Goal: Transaction & Acquisition: Book appointment/travel/reservation

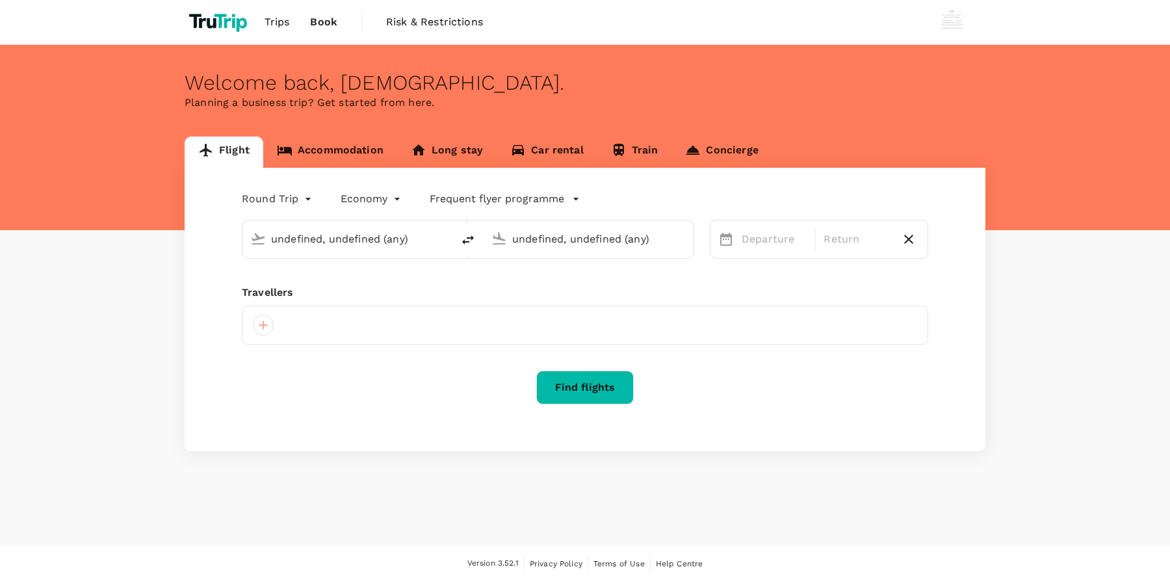
type input "Soekarno-Hatta Intl (CGK)"
type input "Ngurah Rai Intl (DPS)"
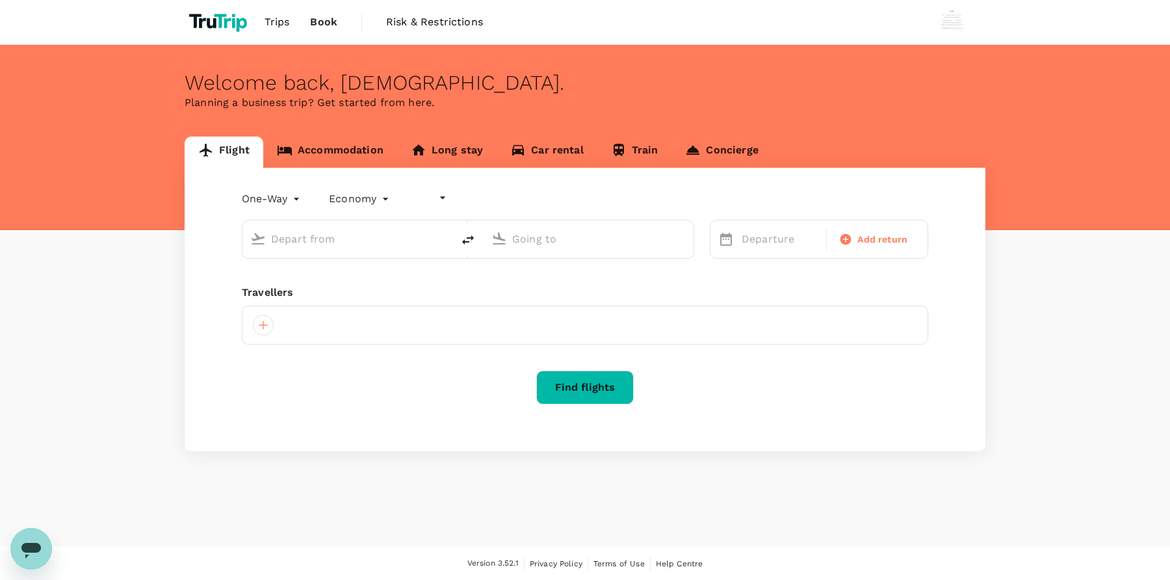
type input "undefined, undefined (any)"
type input "roundtrip"
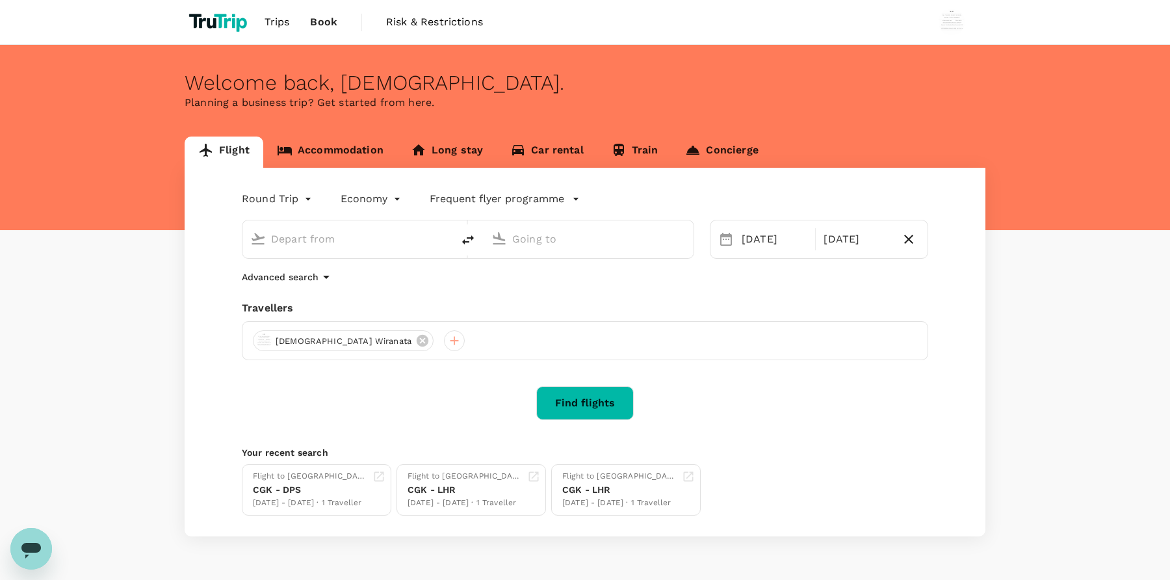
type input "Soekarno-Hatta Intl (CGK)"
type input "Ngurah Rai Intl (DPS)"
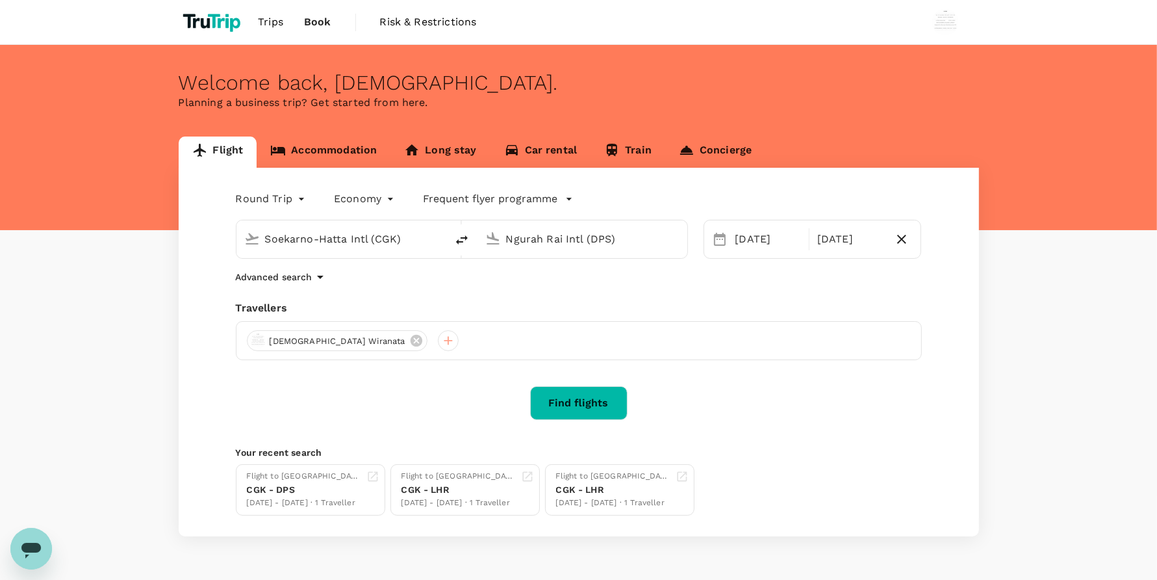
click at [417, 236] on input "Soekarno-Hatta Intl (CGK)" at bounding box center [342, 239] width 154 height 20
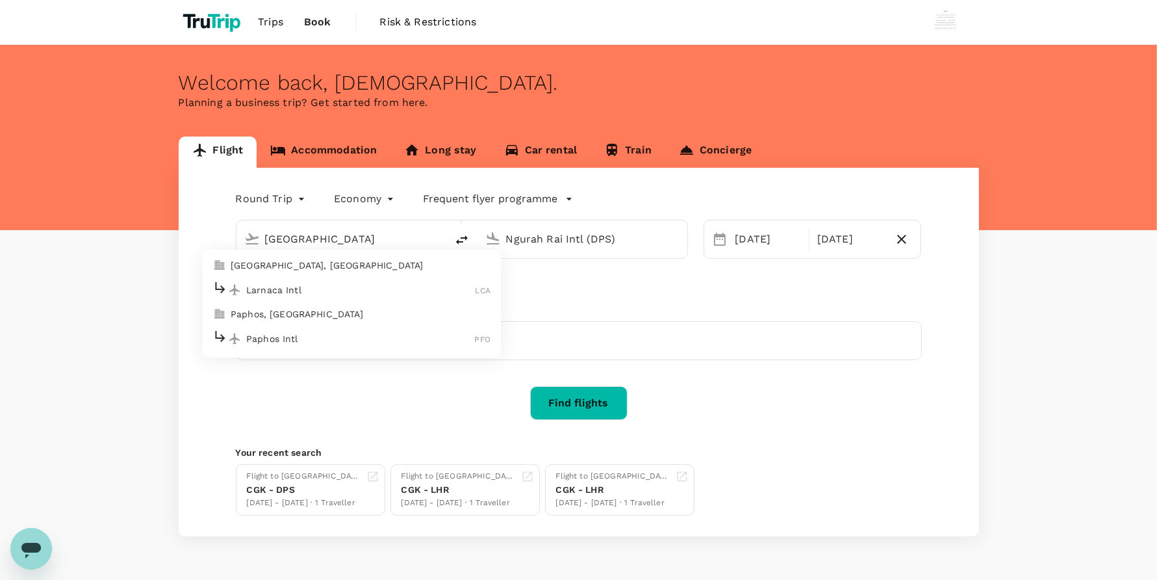
click at [365, 290] on p "Larnaca Intl" at bounding box center [360, 289] width 229 height 13
type input "Larnaca Intl (LCA)"
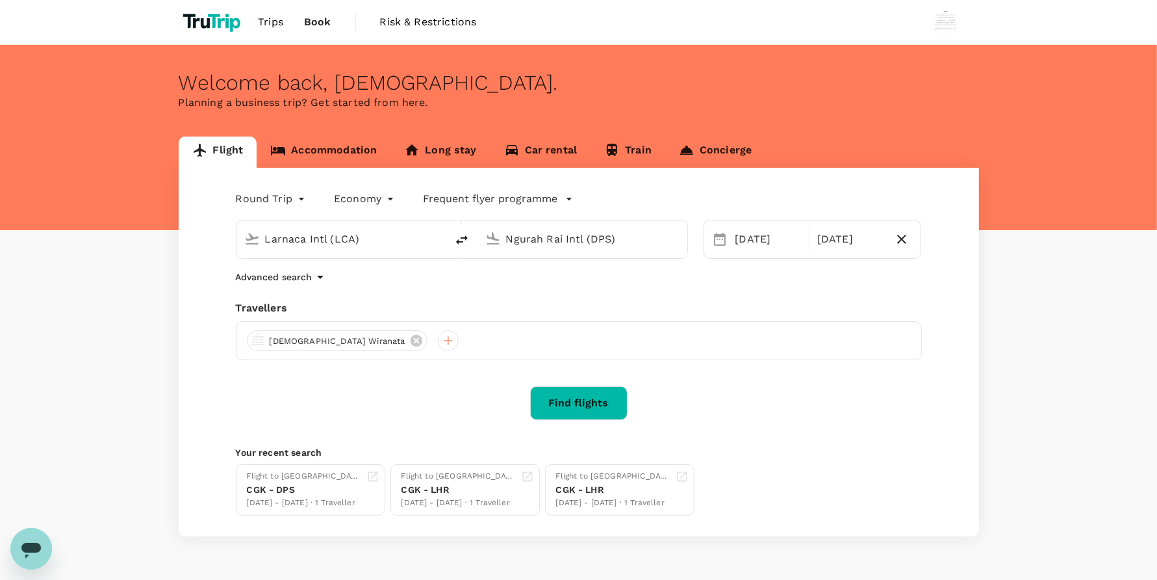
click at [606, 244] on input "Ngurah Rai Intl (DPS)" at bounding box center [583, 239] width 154 height 20
click at [571, 287] on p "Zurich" at bounding box center [601, 289] width 228 height 13
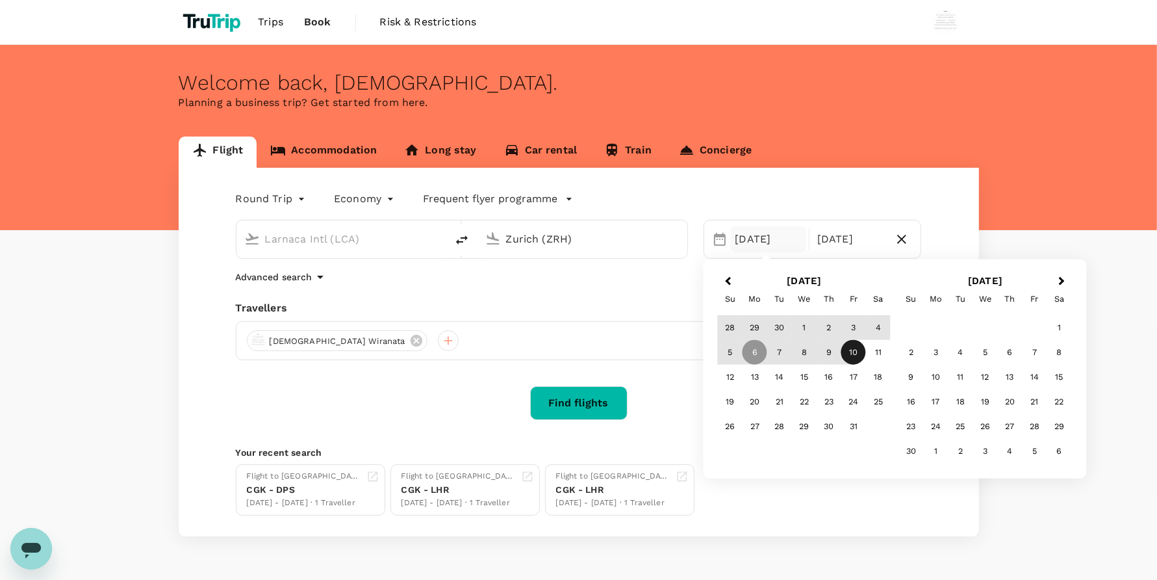
type input "Zurich (ZRH)"
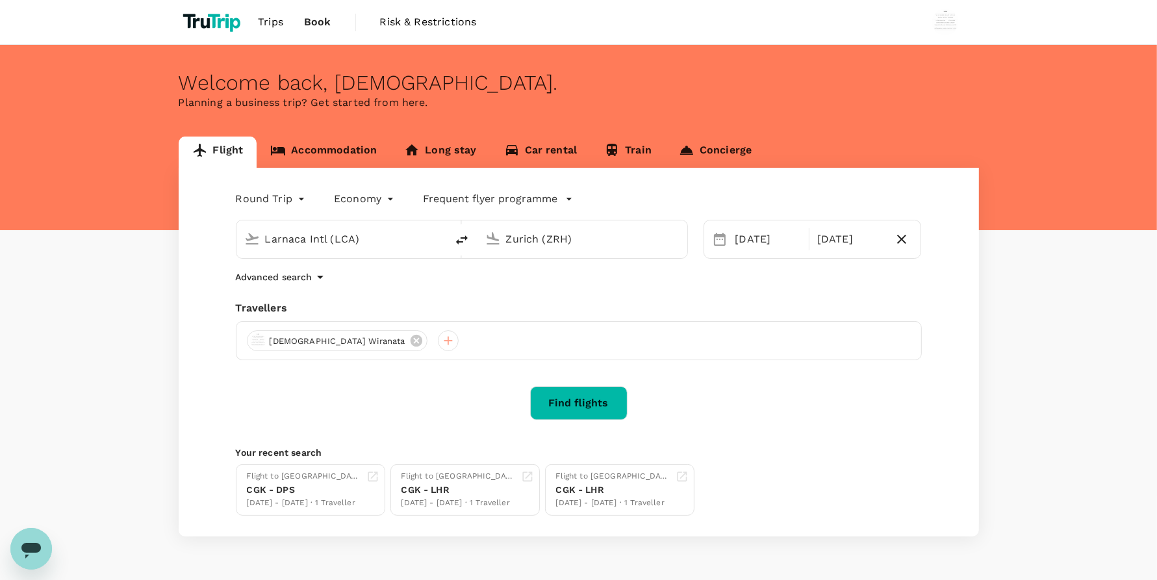
click at [647, 376] on div "Round Trip roundtrip Economy economy Frequent flyer programme Larnaca Intl (LCA…" at bounding box center [579, 352] width 801 height 368
drag, startPoint x: 583, startPoint y: 401, endPoint x: 590, endPoint y: 393, distance: 10.6
click at [584, 400] on button "Find flights" at bounding box center [578, 403] width 97 height 34
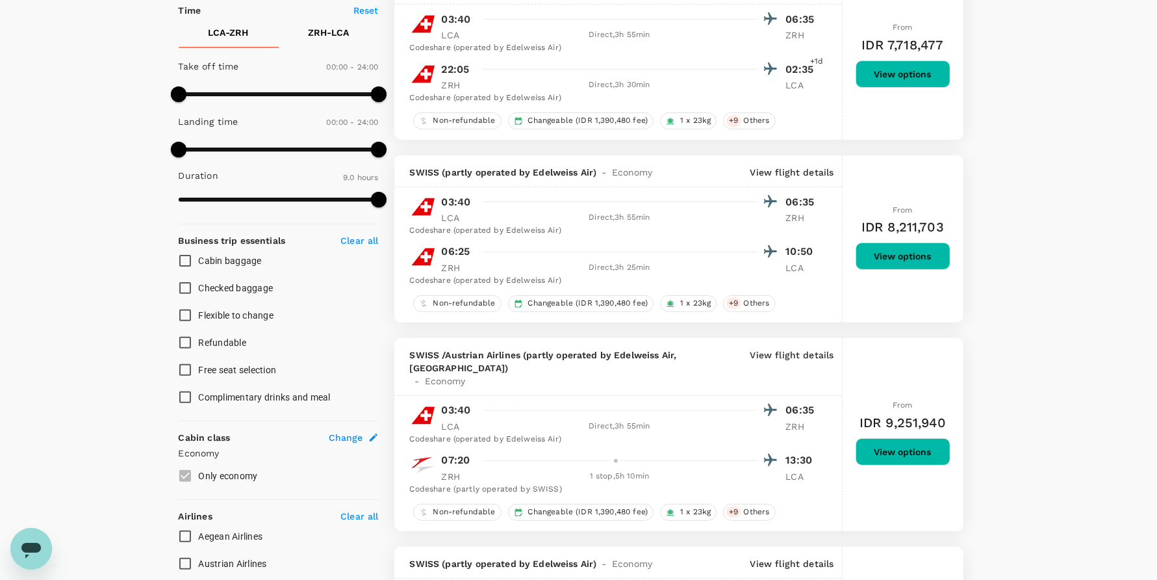
scroll to position [682, 0]
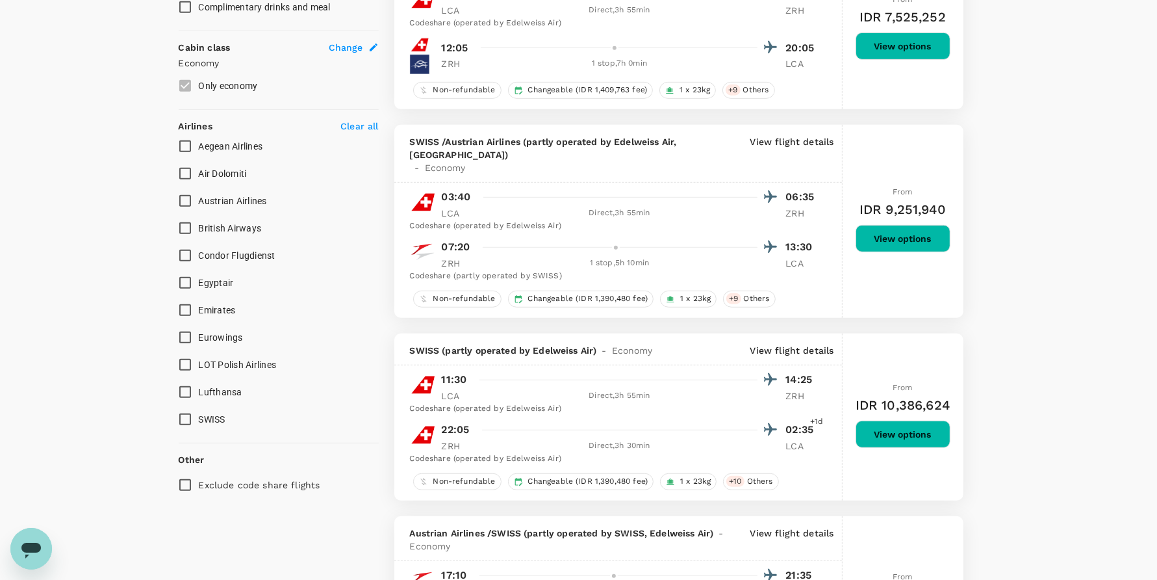
type input "1115"
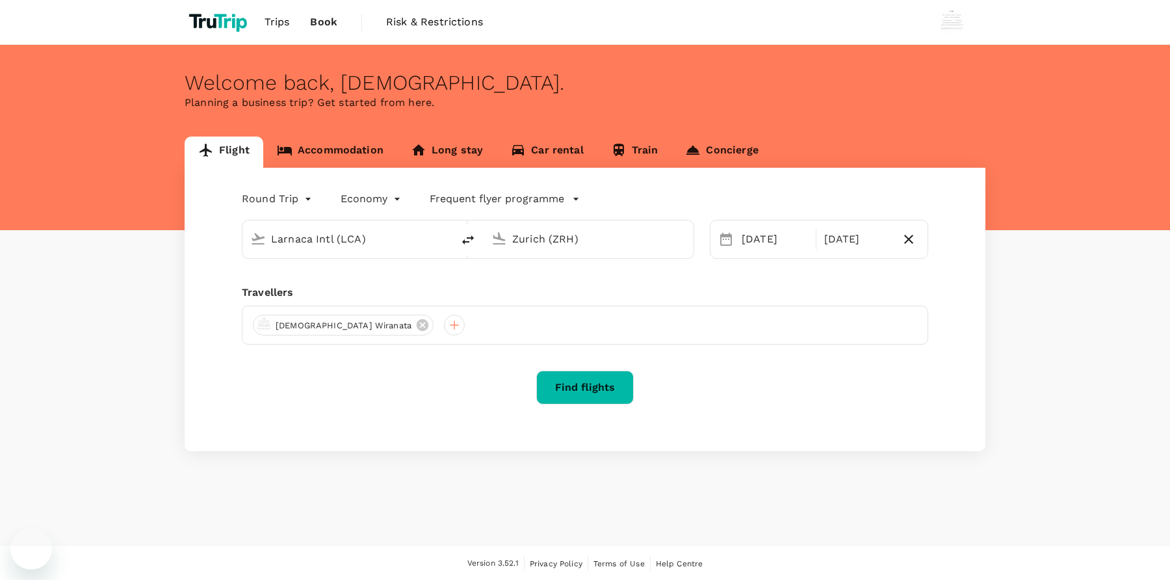
type input "Larnaca Intl (LCA)"
type input "Zurich (ZRH)"
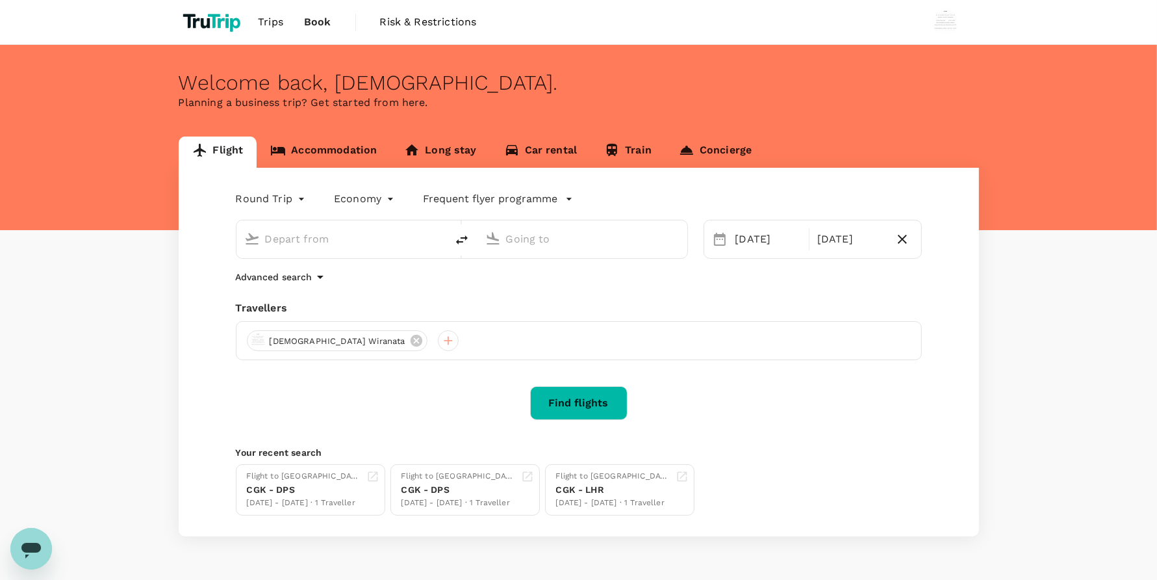
type input "Larnaca Intl (LCA)"
type input "Zurich (ZRH)"
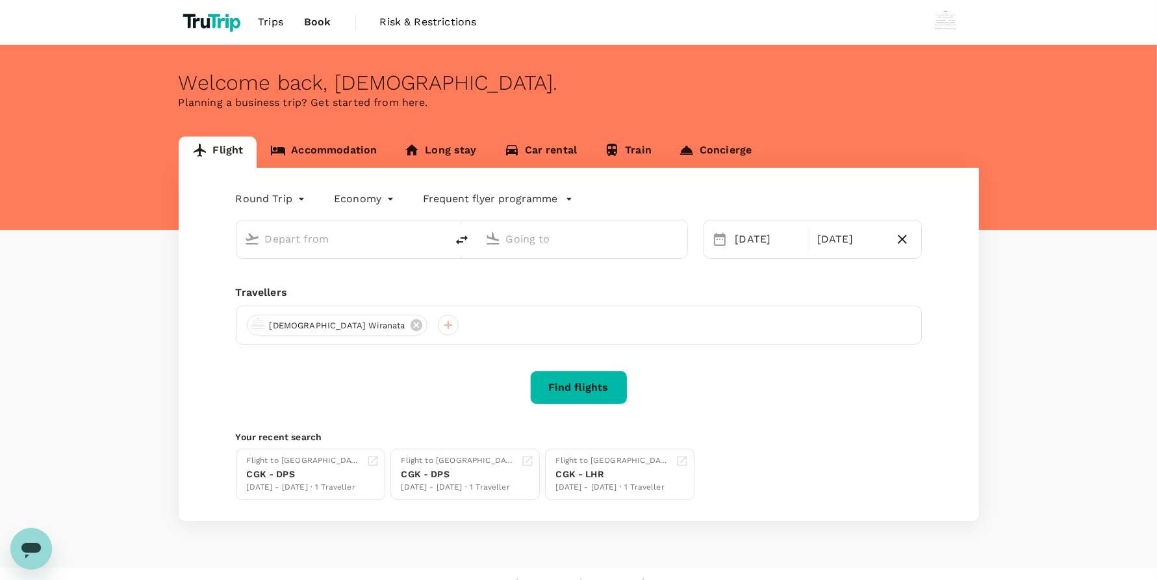
type input "Larnaca Intl (LCA)"
type input "Zurich (ZRH)"
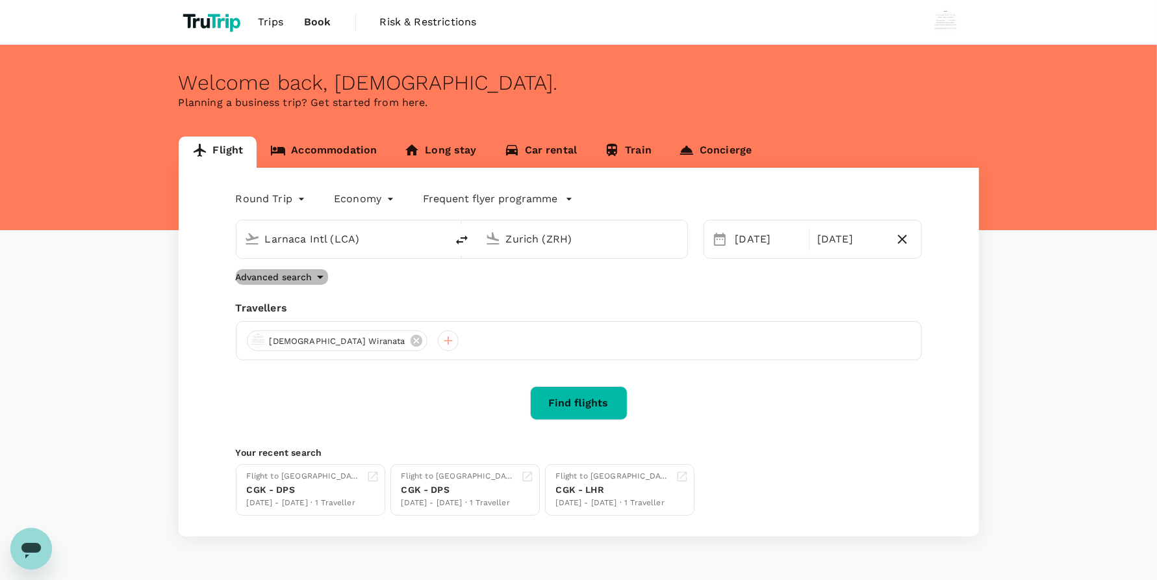
click at [313, 284] on icon "button" at bounding box center [321, 277] width 16 height 16
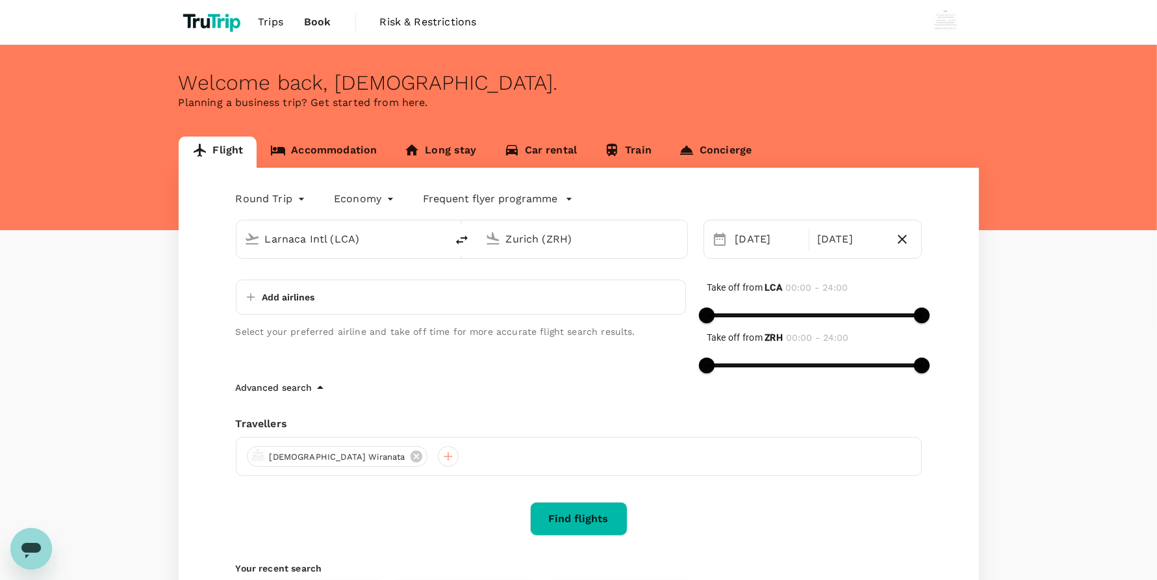
click at [456, 309] on div "Add airlines" at bounding box center [461, 296] width 450 height 35
click at [253, 303] on icon "button" at bounding box center [250, 296] width 13 height 13
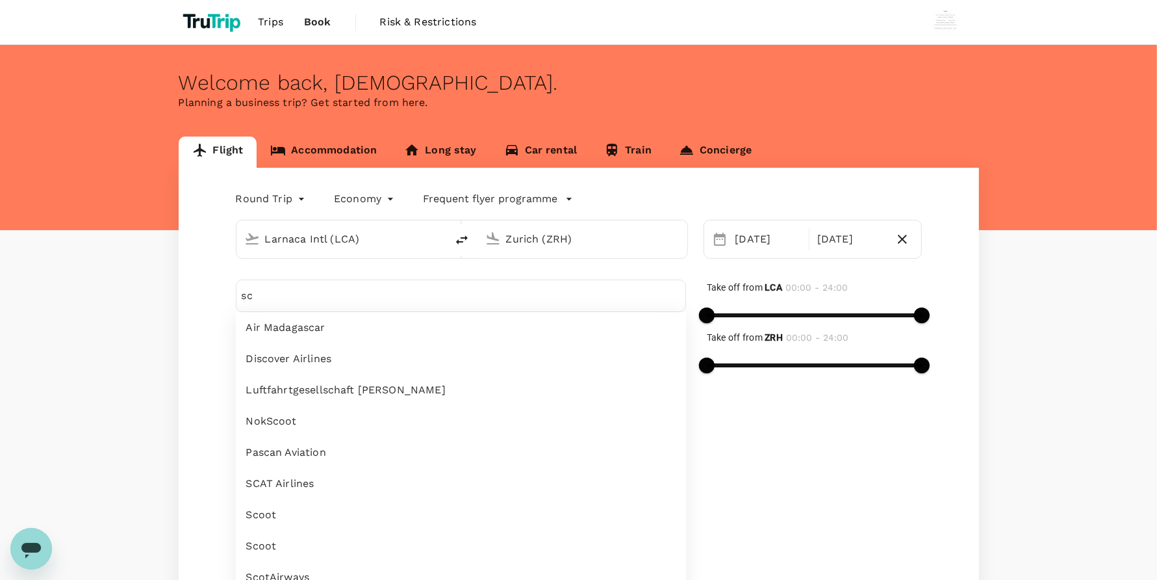
type input "s"
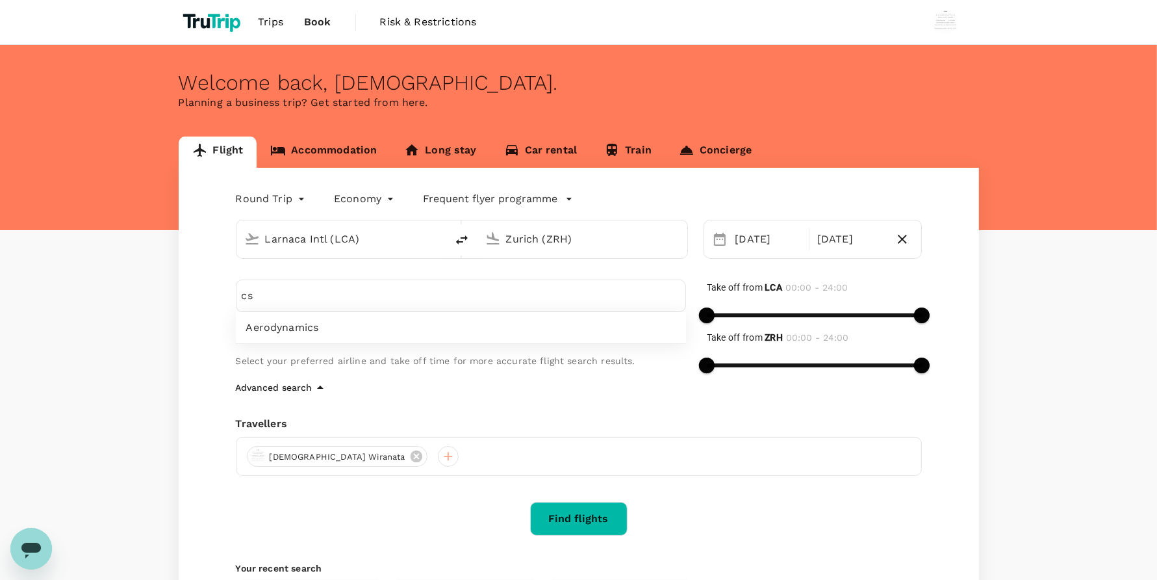
type input "c"
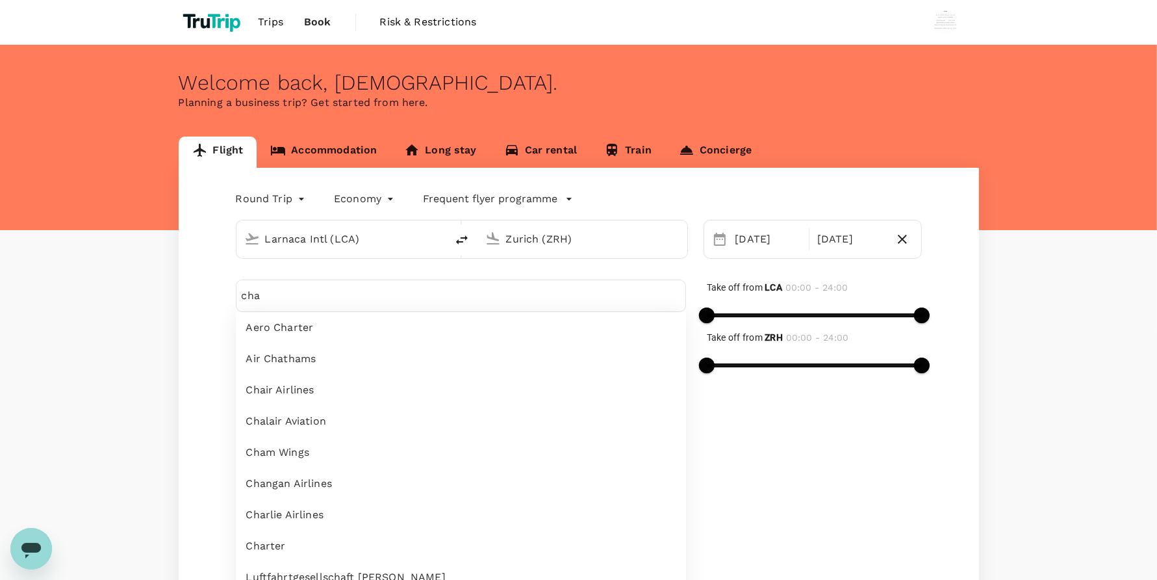
type input "cha"
click at [342, 390] on span "Chair Airlines" at bounding box center [461, 390] width 430 height 16
click at [1064, 293] on div "Flight Accommodation Long stay Car rental Train Concierge Round Trip roundtrip …" at bounding box center [578, 543] width 1157 height 815
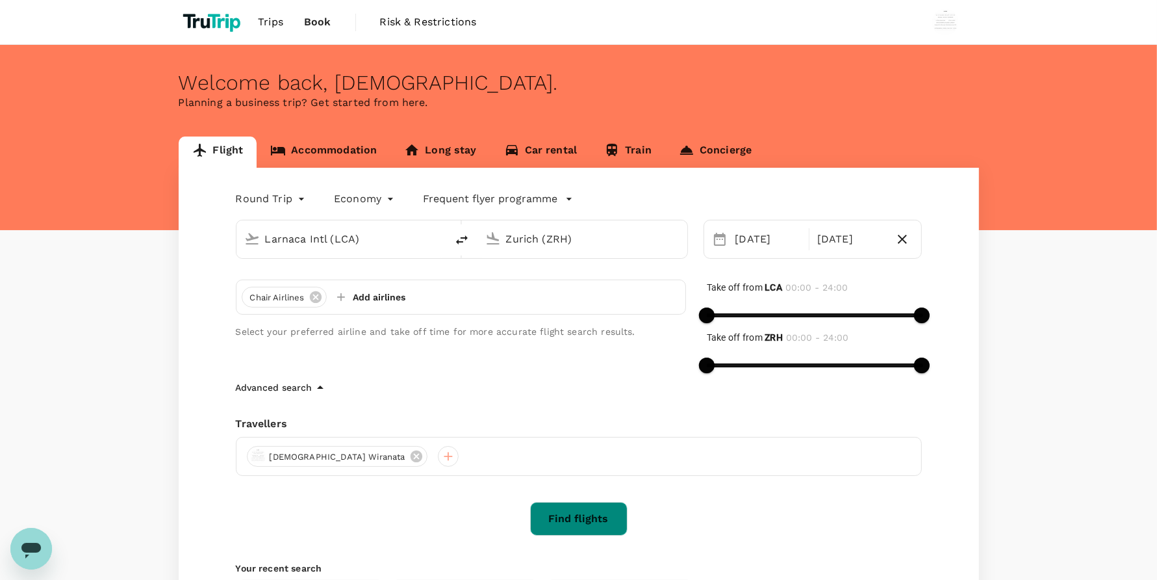
drag, startPoint x: 597, startPoint y: 511, endPoint x: 632, endPoint y: 491, distance: 41.4
click at [597, 511] on button "Find flights" at bounding box center [578, 519] width 97 height 34
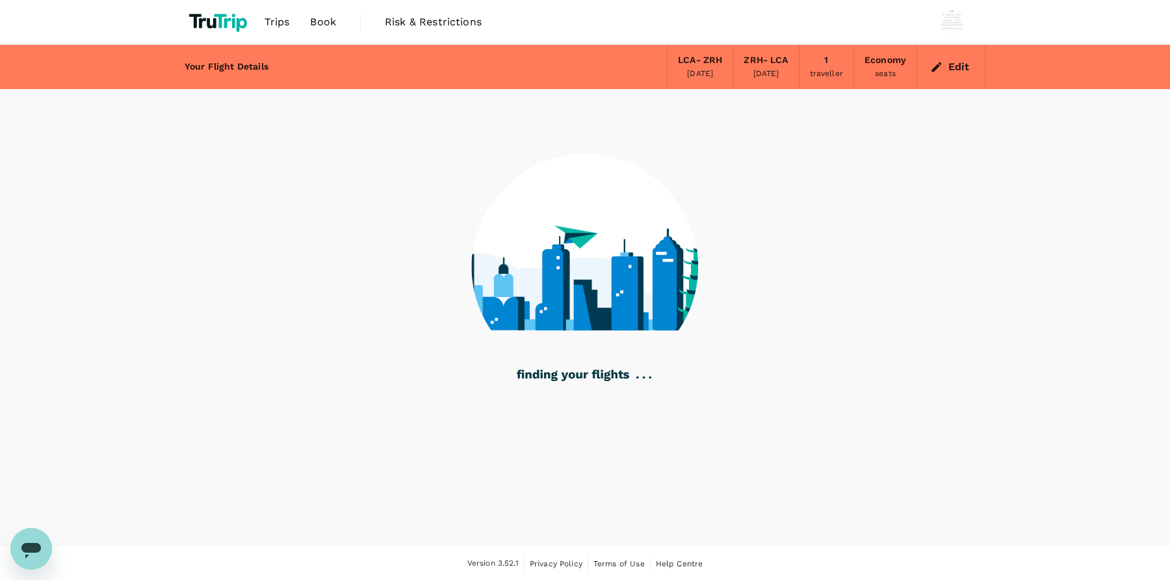
click at [5, 183] on div "Your Flight Details LCA - ZRH 06 Oct 2025 ZRH - LCA 10 Oct 2025 1 traveller Eco…" at bounding box center [585, 295] width 1170 height 501
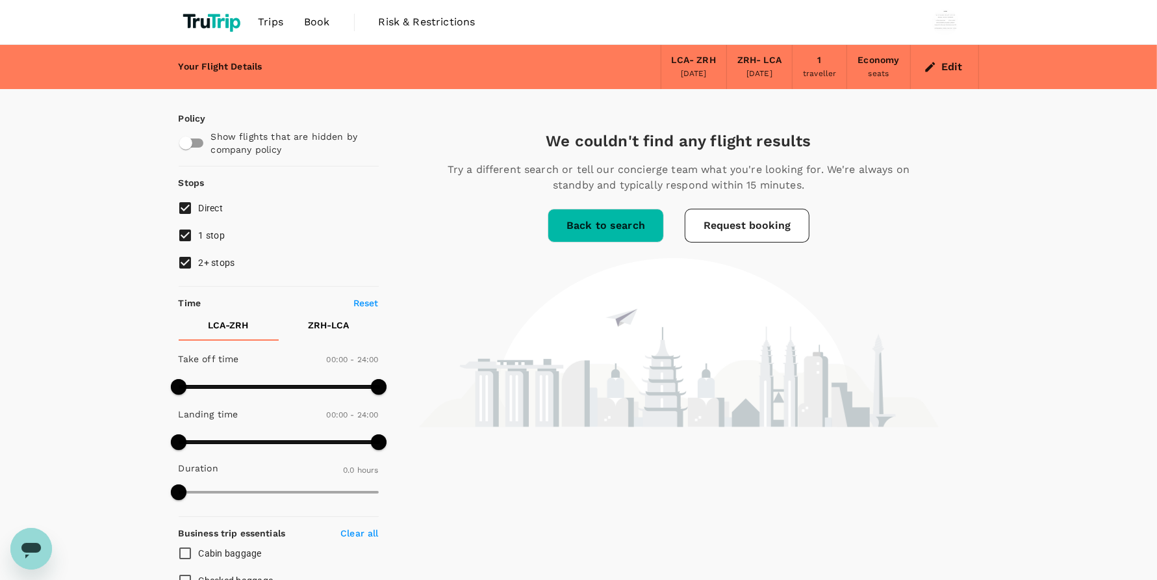
click at [942, 58] on button "Edit" at bounding box center [944, 67] width 47 height 21
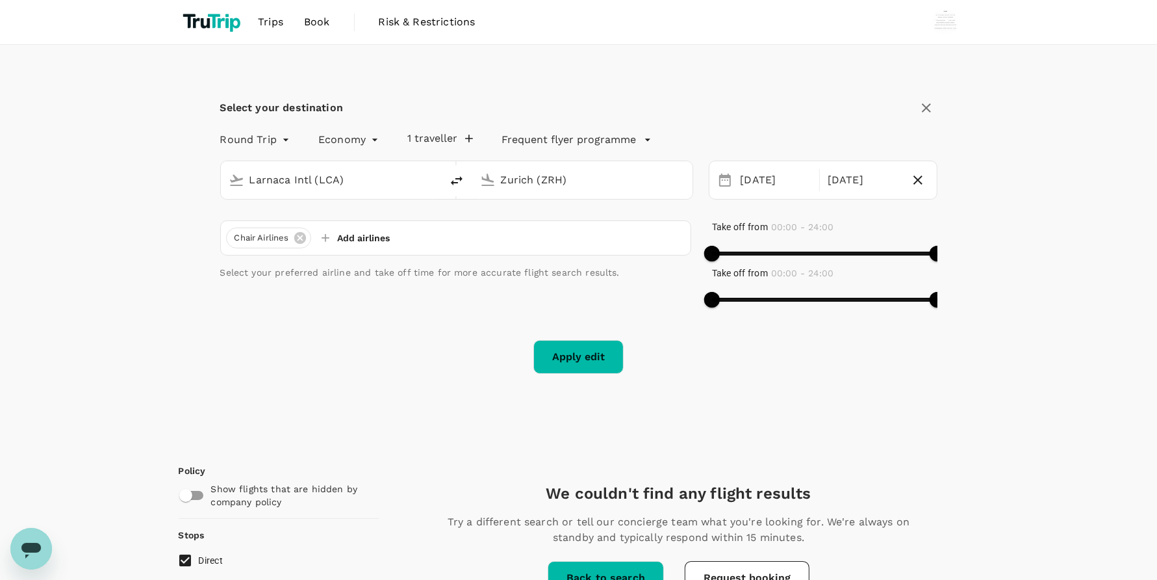
type input "Larnaca Intl (LCA)"
type input "Zurich (ZRH)"
type input "Larnaca Intl (LCA)"
type input "Zurich (ZRH)"
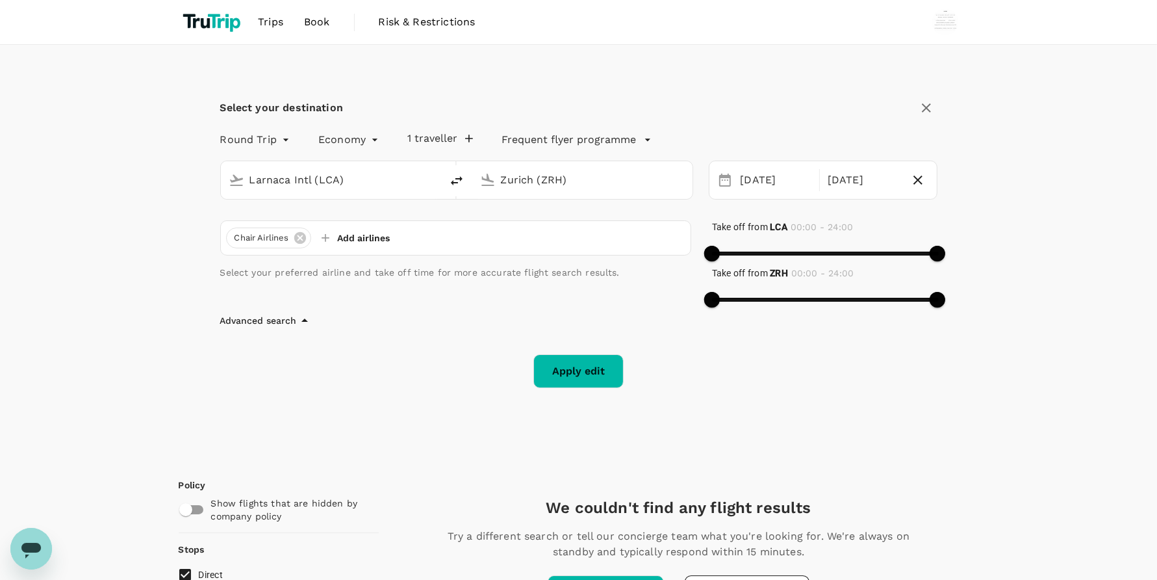
click at [324, 172] on input "Larnaca Intl (LCA)" at bounding box center [332, 180] width 164 height 20
click at [323, 170] on input "Larnaca Intl (LCA)" at bounding box center [332, 180] width 164 height 20
click at [326, 171] on input "Larnaca Intl (LCA)" at bounding box center [332, 180] width 164 height 20
click at [326, 170] on input "Larnaca Intl (LCA)" at bounding box center [332, 180] width 164 height 20
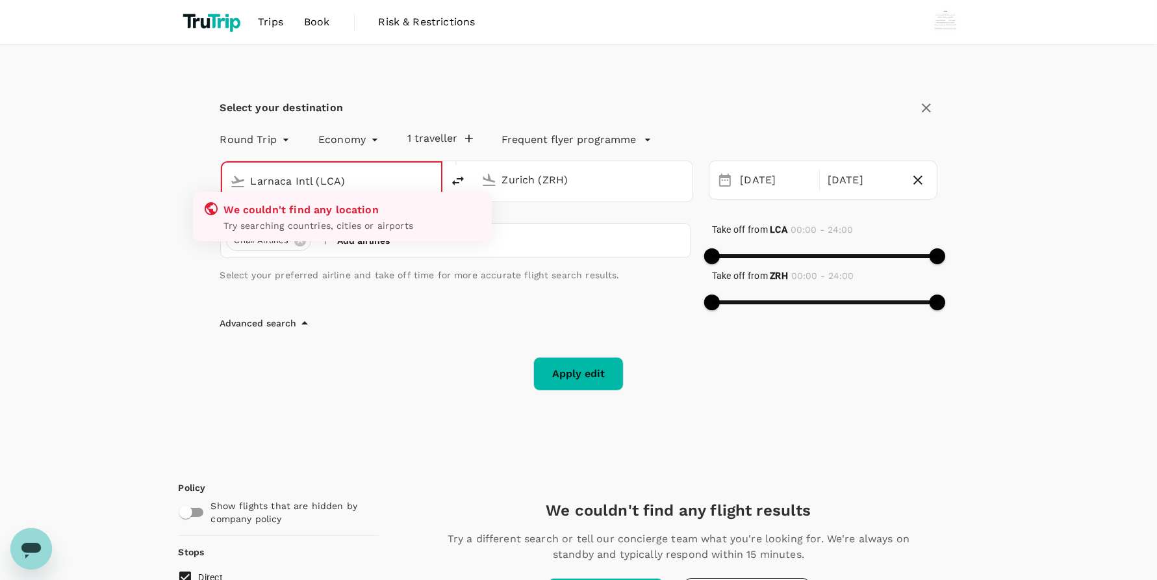
click at [545, 174] on input "Zurich (ZRH)" at bounding box center [583, 180] width 163 height 20
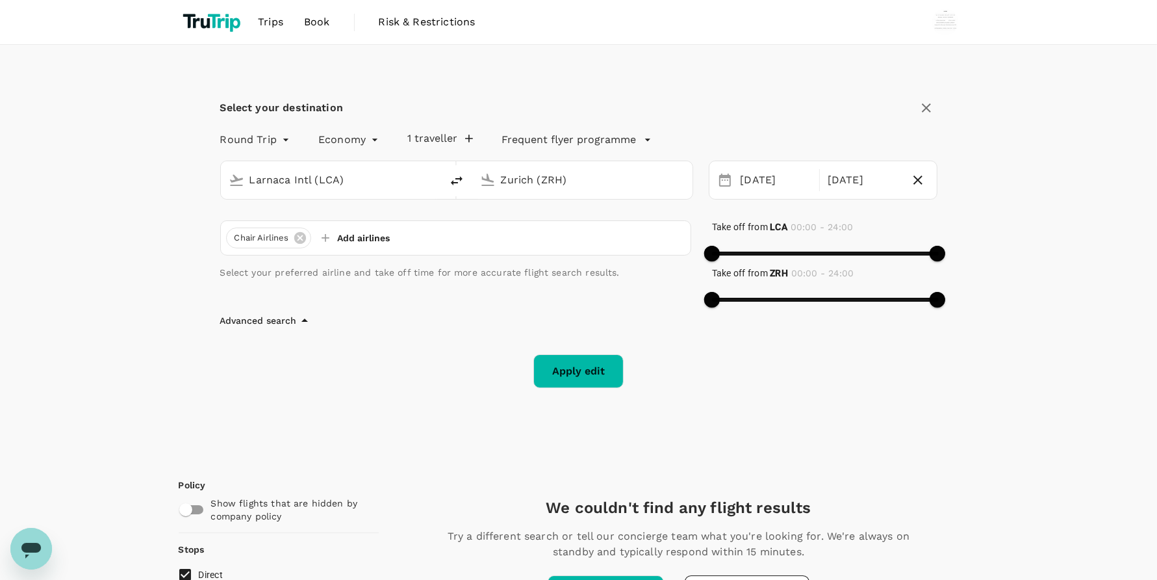
click at [302, 175] on input "Larnaca Intl (LCA)" at bounding box center [332, 180] width 164 height 20
click at [376, 174] on input "Larnaca Intl (LCA)" at bounding box center [332, 180] width 164 height 20
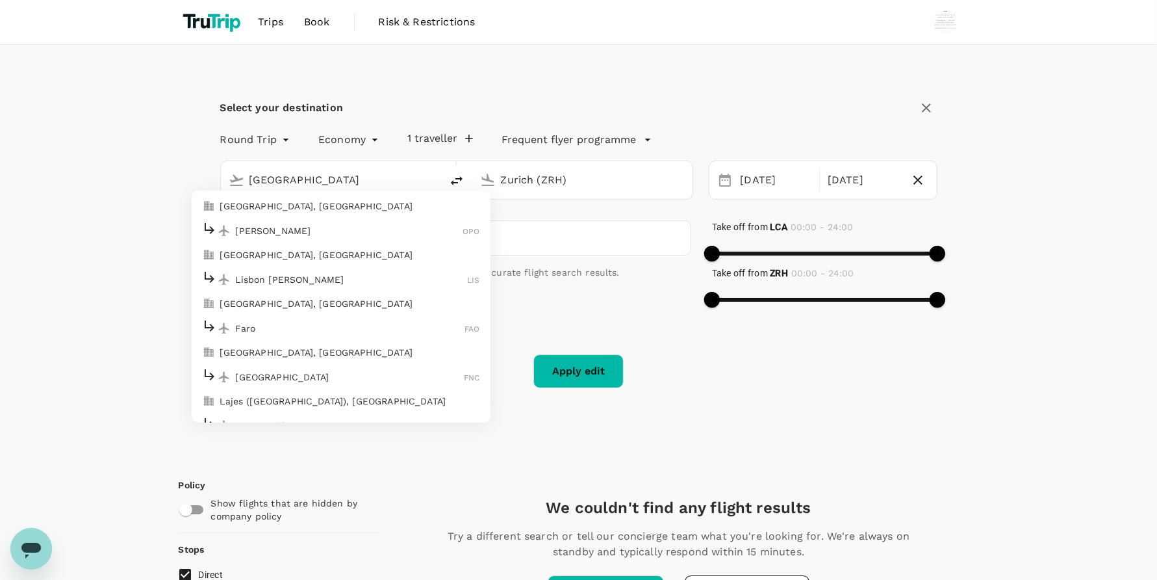
click at [316, 221] on div "Francisco Sá Carneiro OPO" at bounding box center [341, 230] width 278 height 20
type input "Francisco Sá Carneiro (OPO)"
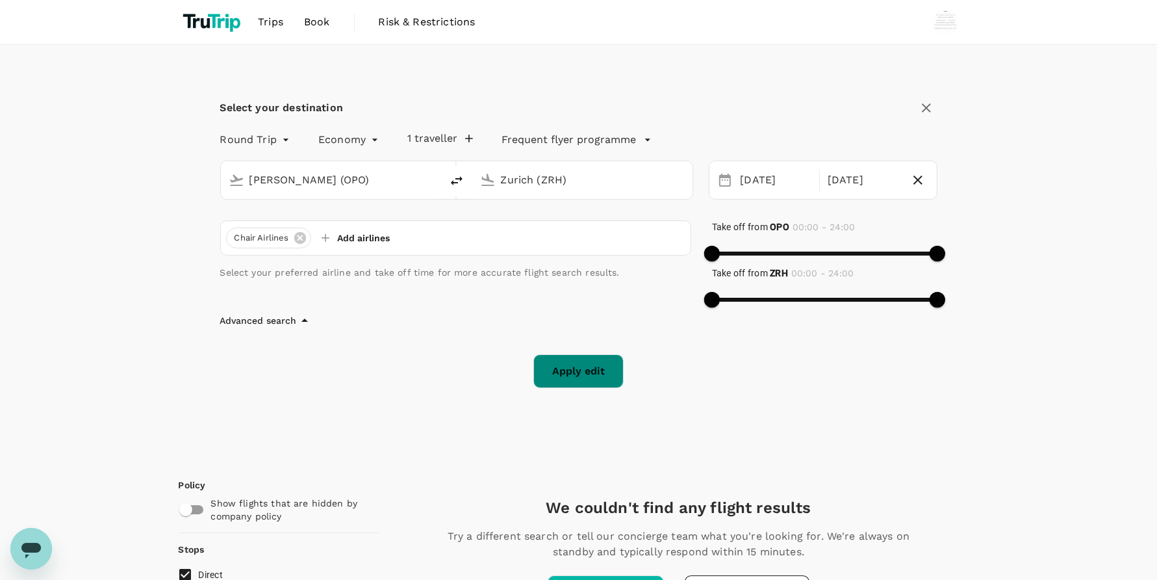
click at [602, 383] on button "Apply edit" at bounding box center [579, 371] width 90 height 34
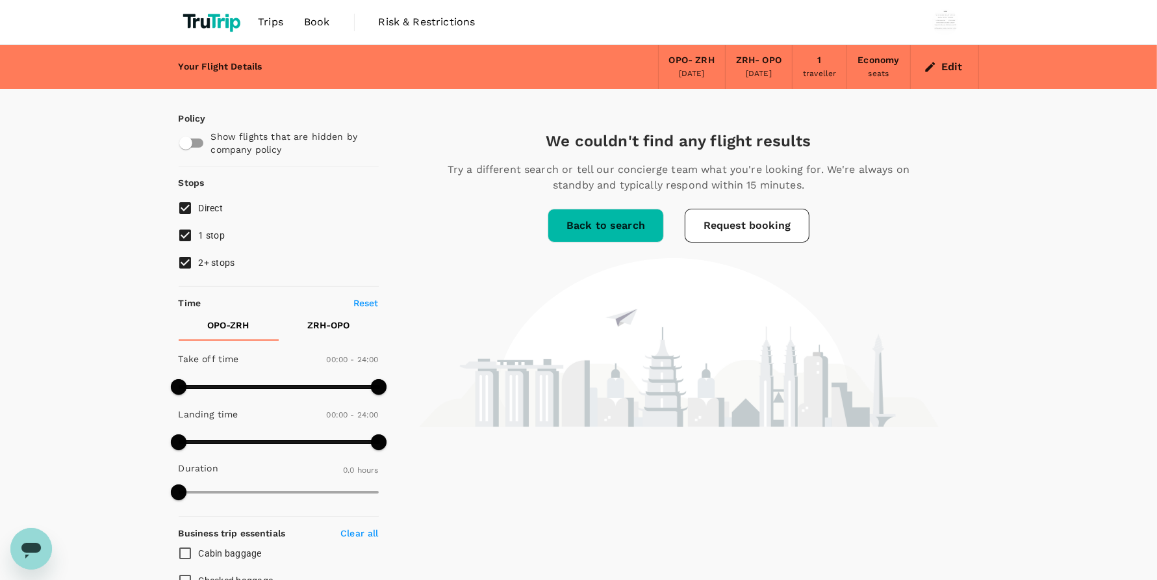
click at [338, 19] on nav "Trips Book Risk & Restrictions" at bounding box center [332, 22] width 307 height 44
click at [326, 19] on span "Book" at bounding box center [317, 22] width 26 height 16
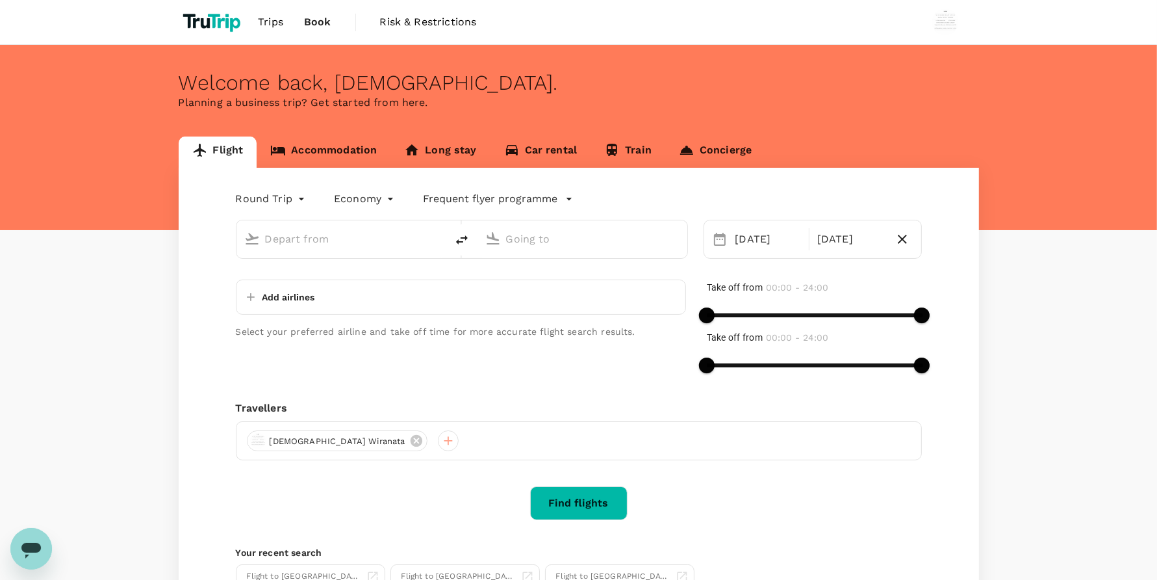
type input "Francisco Sá Carneiro (OPO)"
type input "Zurich (ZRH)"
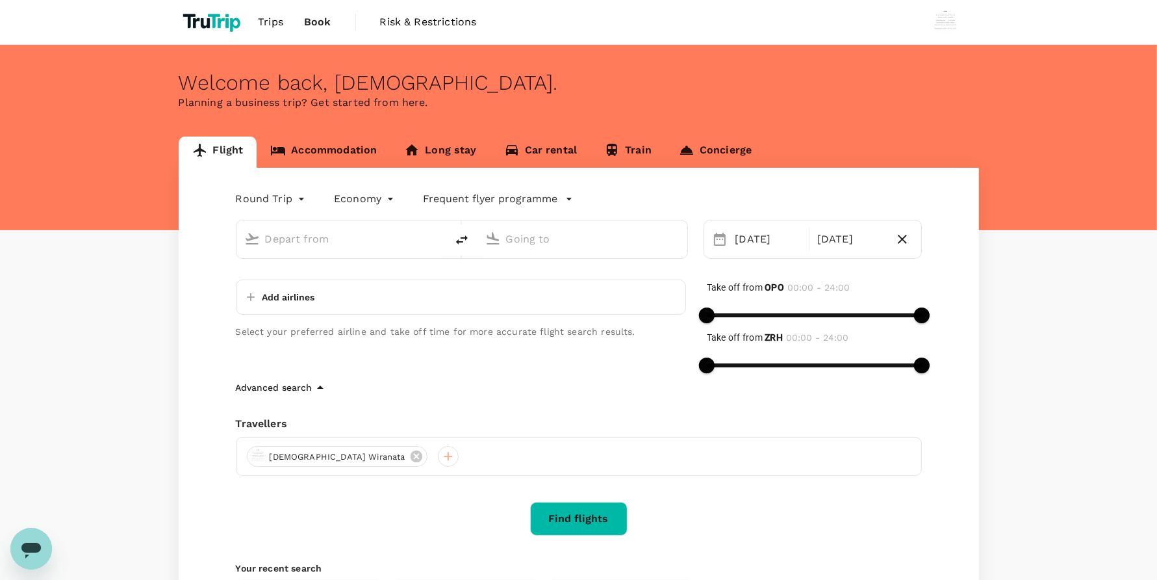
type input "Francisco Sá Carneiro (OPO)"
type input "Zurich (ZRH)"
click at [378, 232] on input "Francisco Sá Carneiro (OPO)" at bounding box center [342, 239] width 154 height 20
paste input "Zurich"
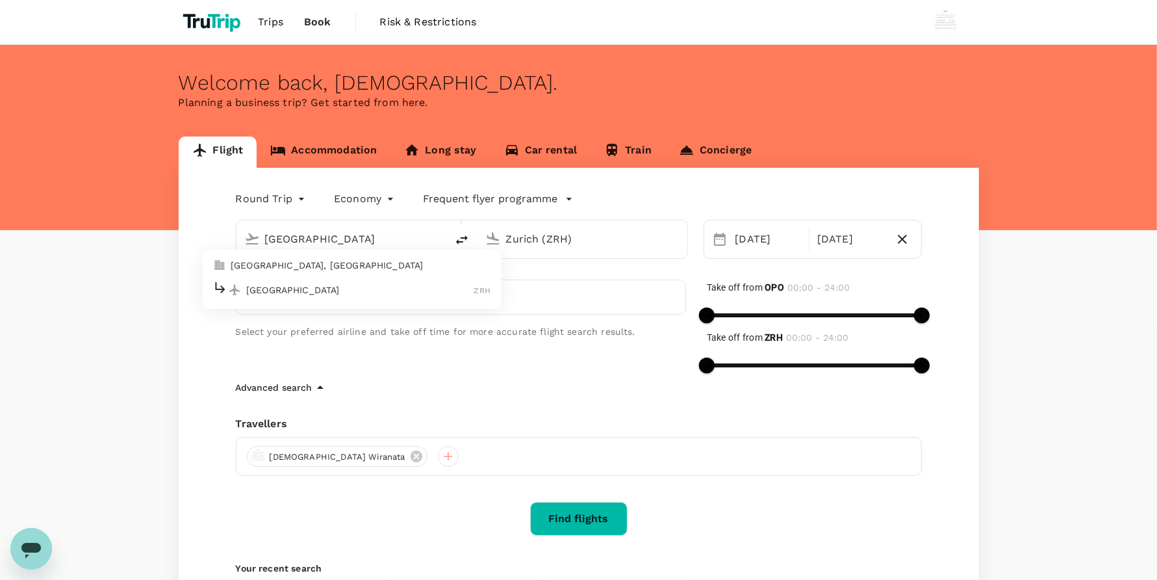
click at [364, 238] on input "Zurich" at bounding box center [342, 239] width 154 height 20
drag, startPoint x: 344, startPoint y: 286, endPoint x: 417, endPoint y: 258, distance: 78.0
click at [345, 285] on p "Zurich" at bounding box center [360, 289] width 228 height 13
type input "Zurich (ZRH)"
click at [544, 241] on input "Zurich (ZRH)" at bounding box center [583, 239] width 154 height 20
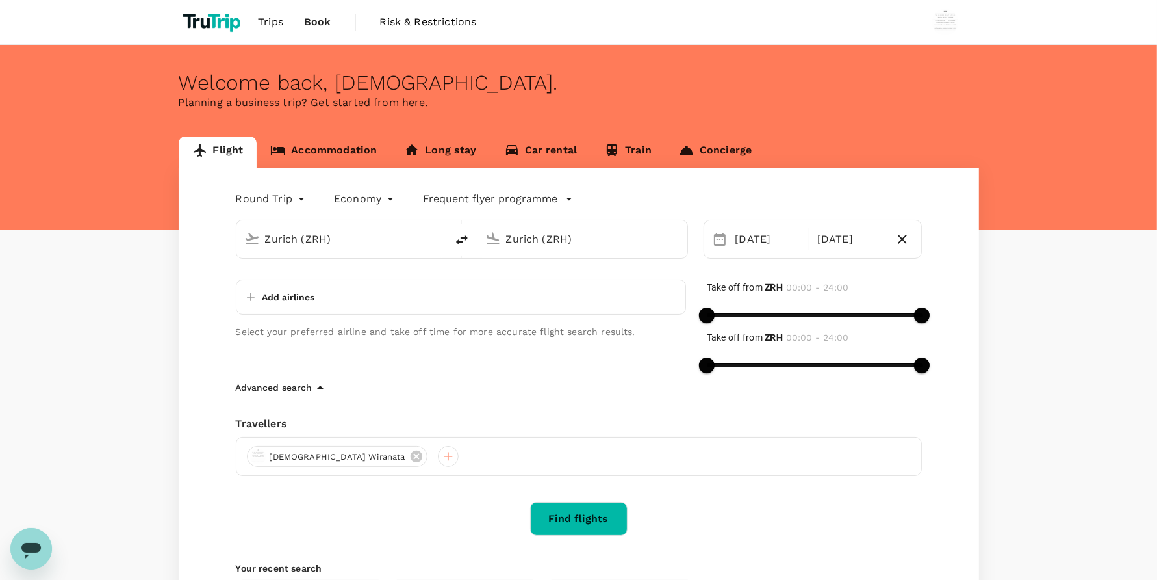
click at [544, 241] on input "Zurich (ZRH)" at bounding box center [583, 239] width 154 height 20
click at [539, 296] on div "Skopje SKP" at bounding box center [593, 289] width 278 height 20
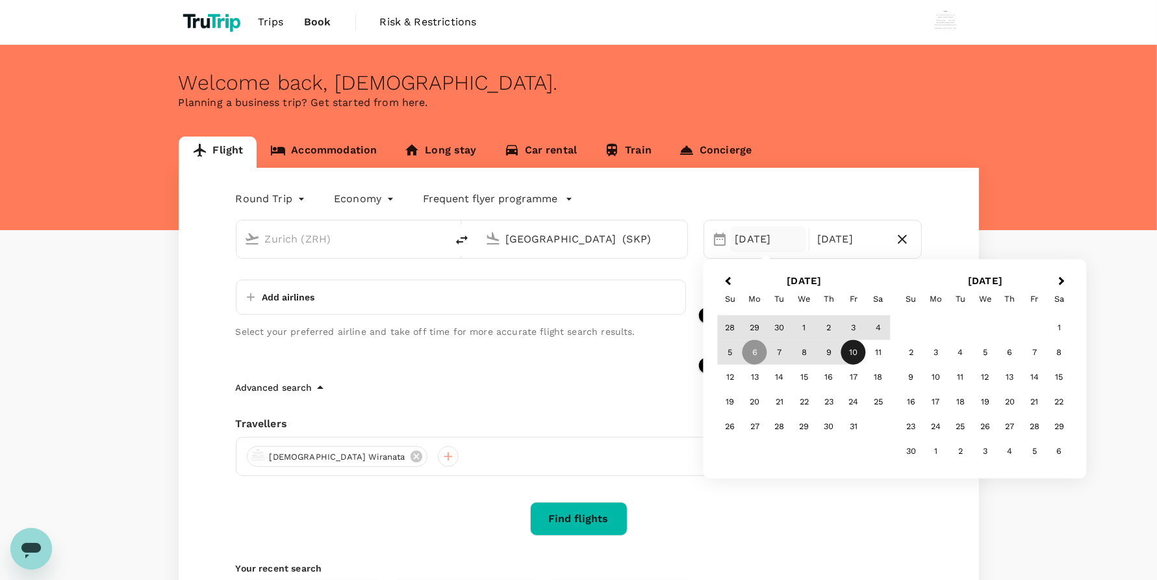
type input "[GEOGRAPHIC_DATA] (SKP)"
click at [879, 192] on div "Round Trip roundtrip Economy economy Frequent flyer programme" at bounding box center [566, 196] width 712 height 26
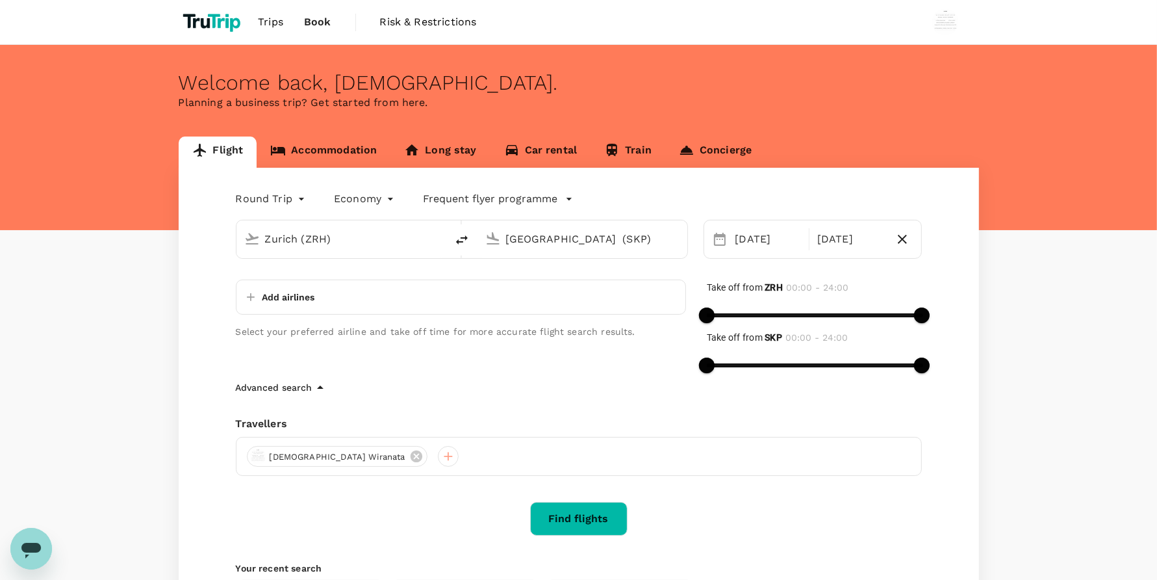
drag, startPoint x: 583, startPoint y: 515, endPoint x: 587, endPoint y: 507, distance: 8.7
click at [582, 514] on button "Find flights" at bounding box center [578, 519] width 97 height 34
click at [393, 288] on div "Add airlines" at bounding box center [461, 296] width 450 height 35
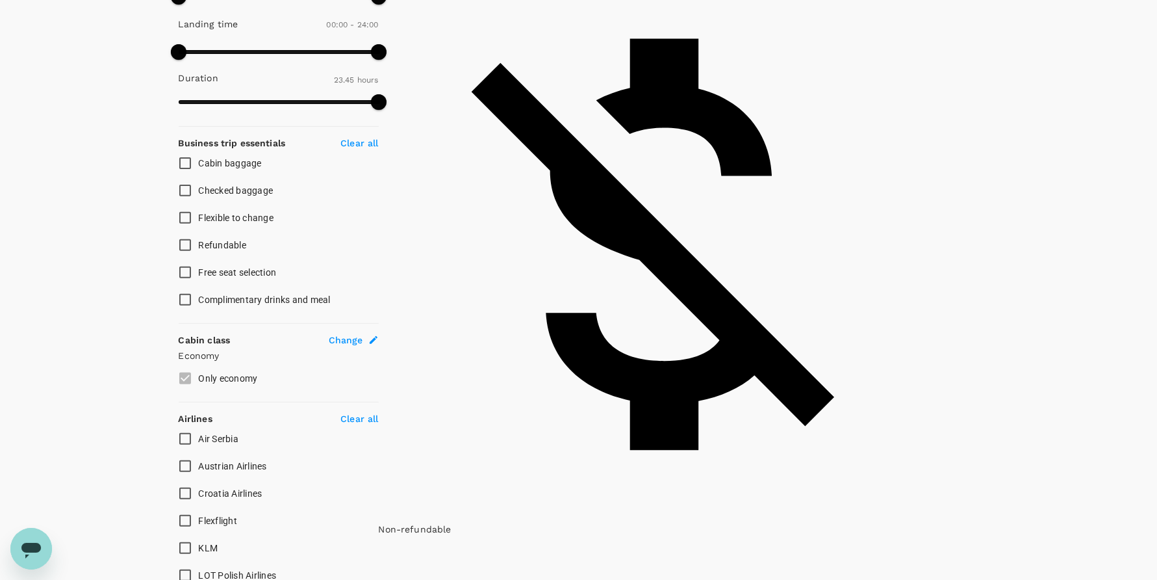
scroll to position [585, 0]
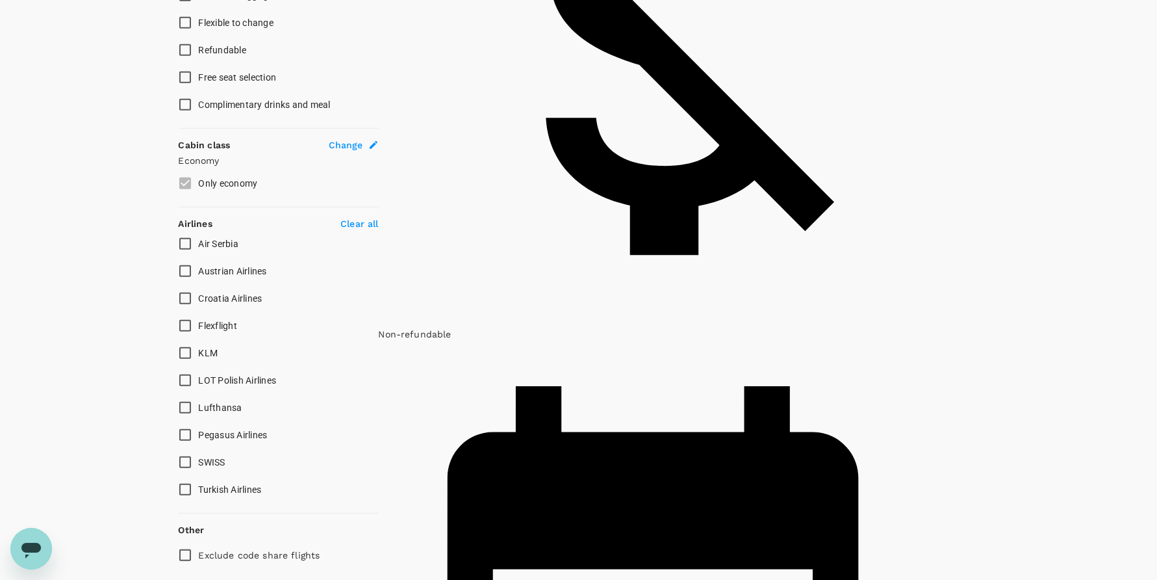
type input "1710"
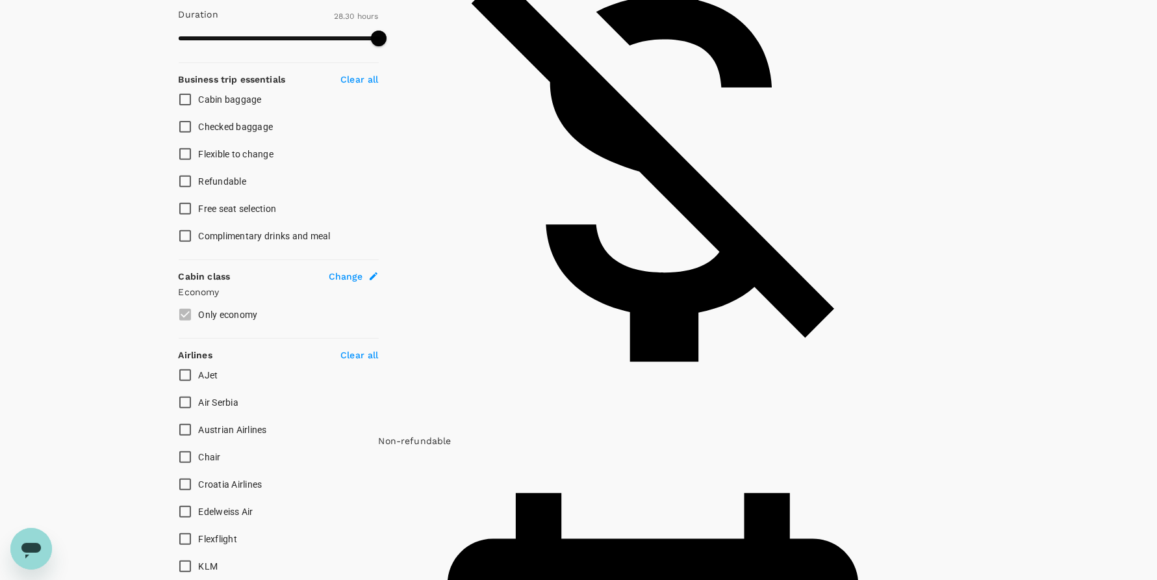
scroll to position [487, 0]
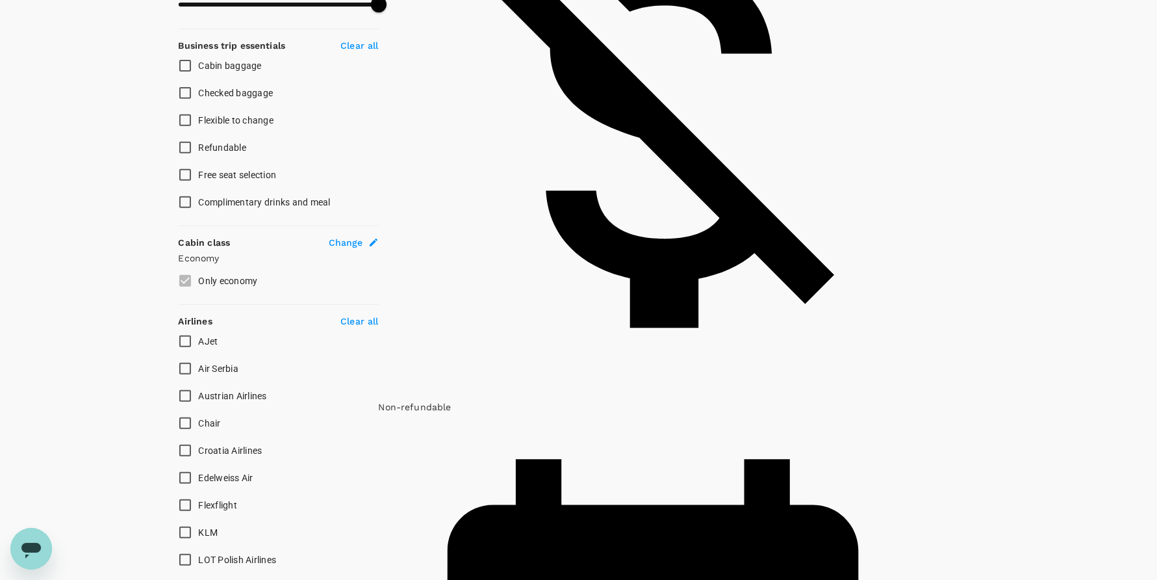
click at [187, 423] on input "Chair" at bounding box center [185, 422] width 27 height 27
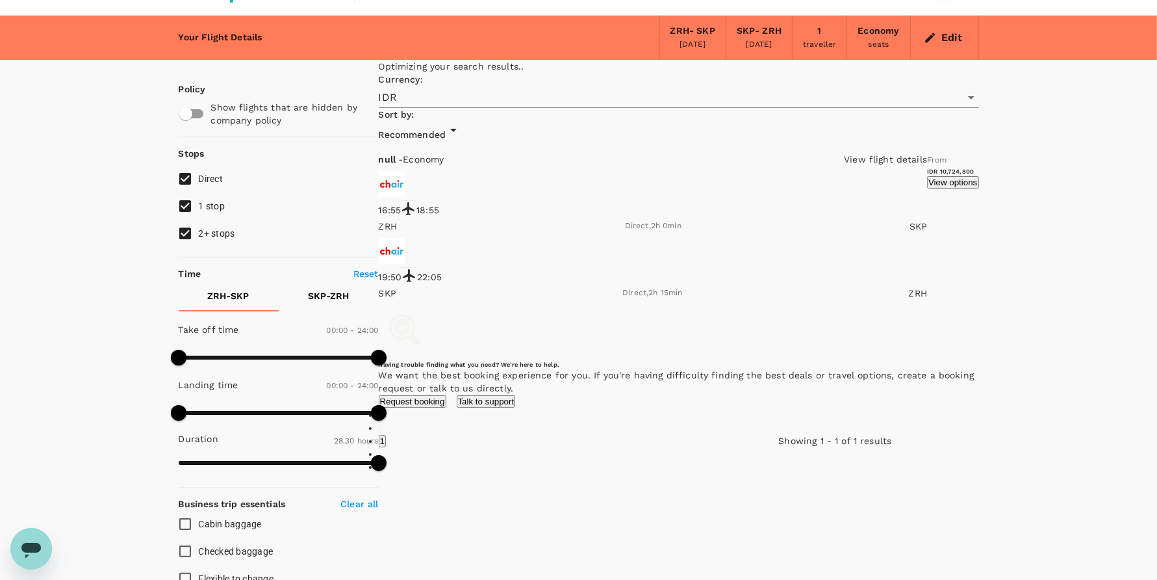
scroll to position [0, 0]
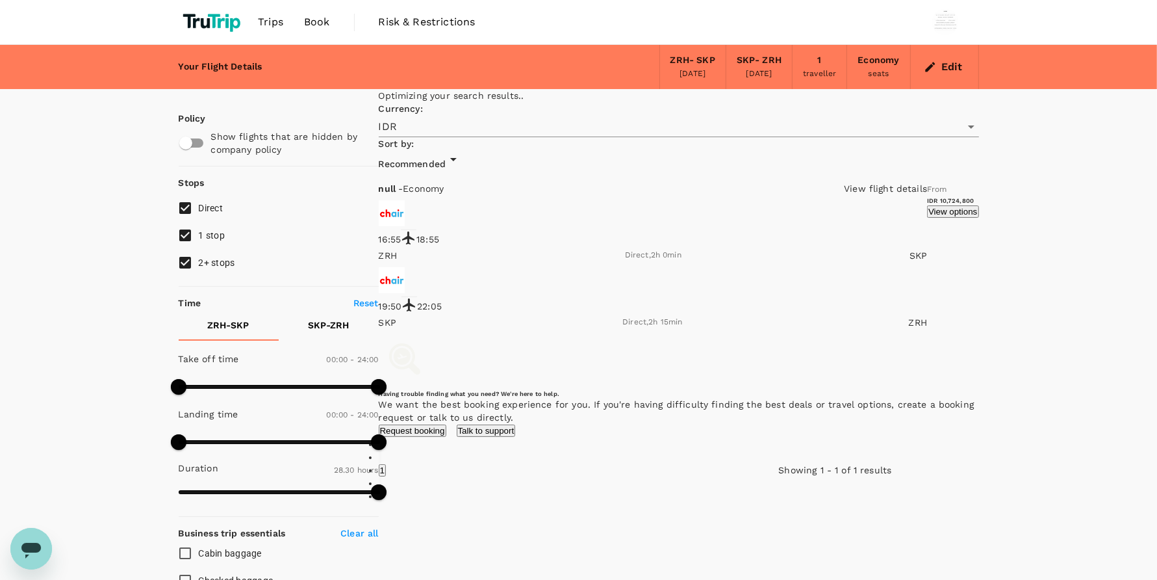
click at [399, 183] on span "null" at bounding box center [389, 188] width 20 height 10
click at [650, 182] on div "null - Economy View flight details" at bounding box center [653, 188] width 549 height 13
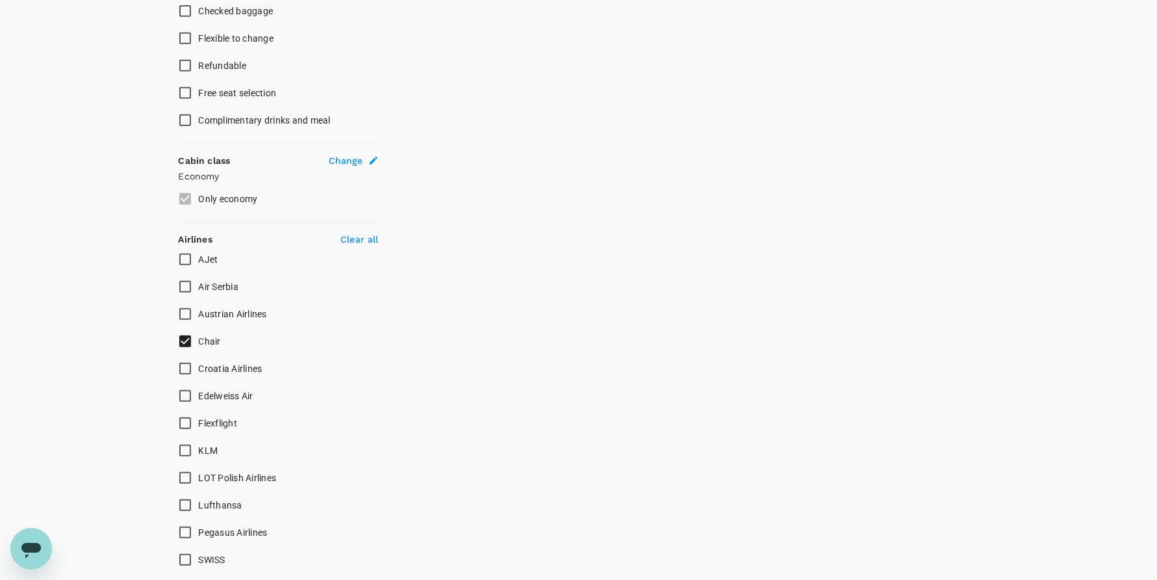
scroll to position [682, 0]
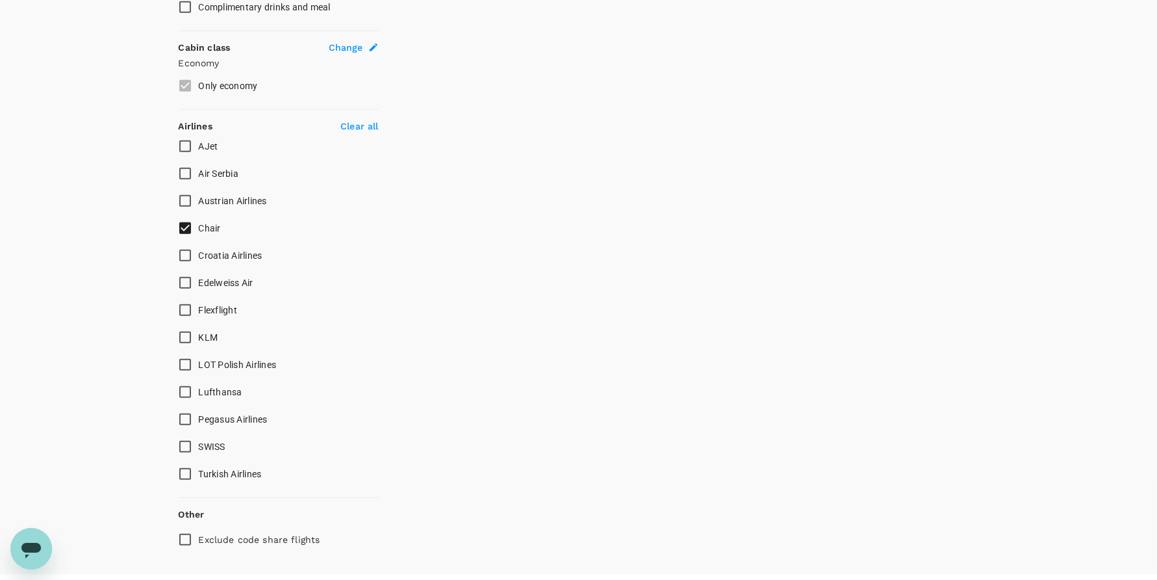
click at [177, 228] on input "Chair" at bounding box center [185, 227] width 27 height 27
checkbox input "false"
click at [184, 200] on input "Austrian Airlines" at bounding box center [185, 200] width 27 height 27
checkbox input "true"
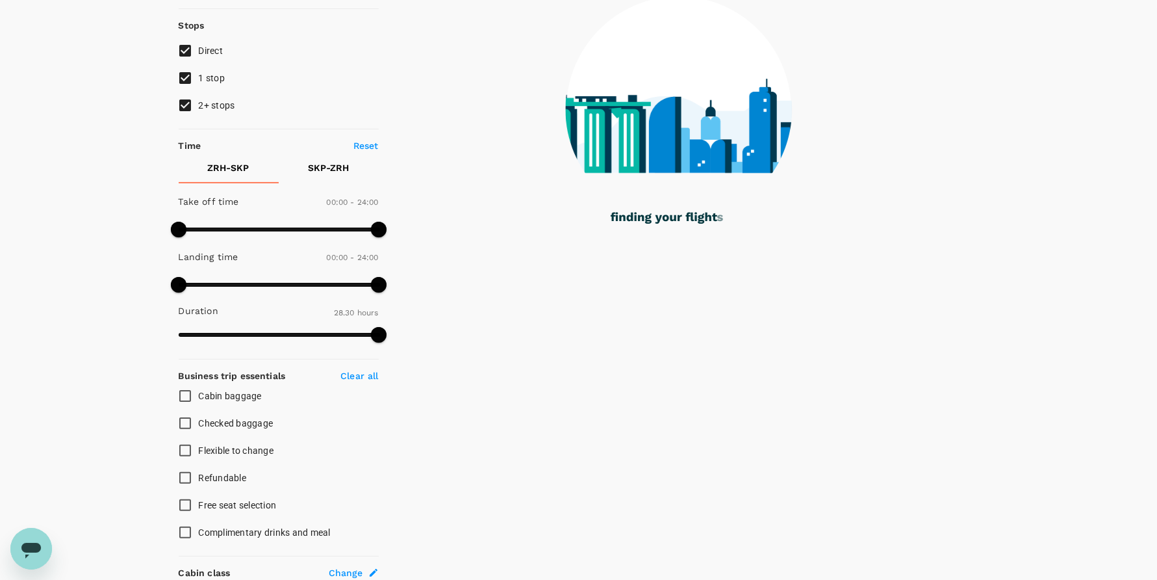
scroll to position [0, 0]
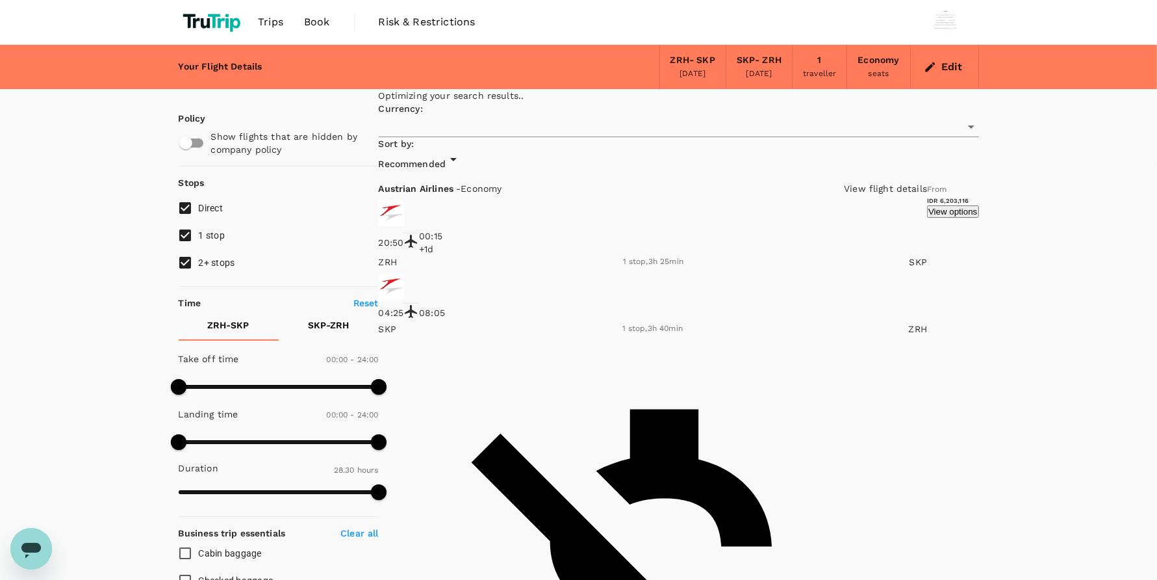
type input "IDR"
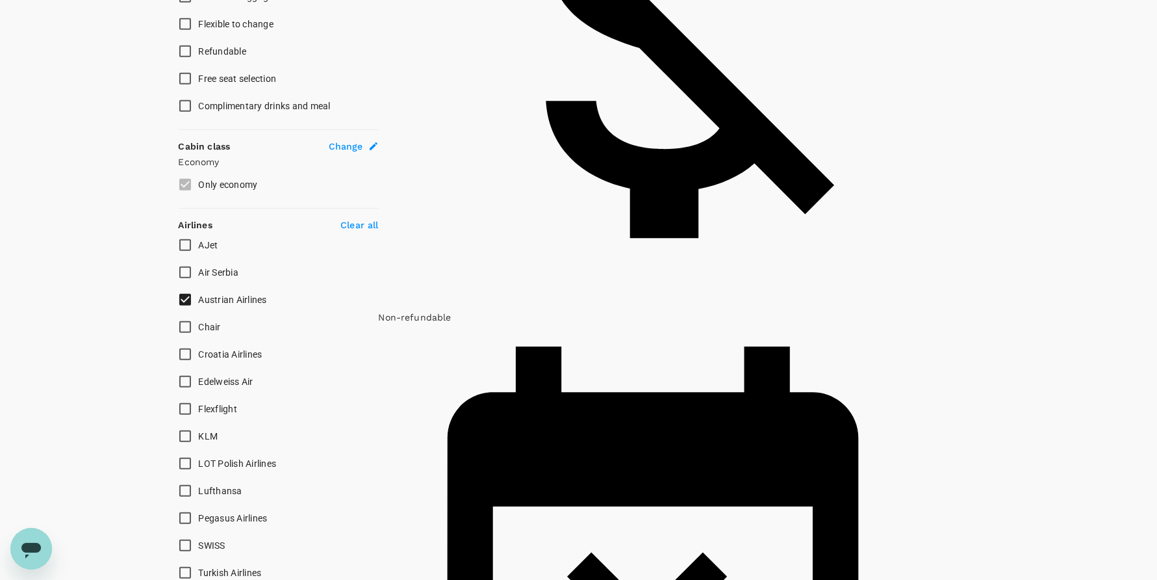
scroll to position [585, 0]
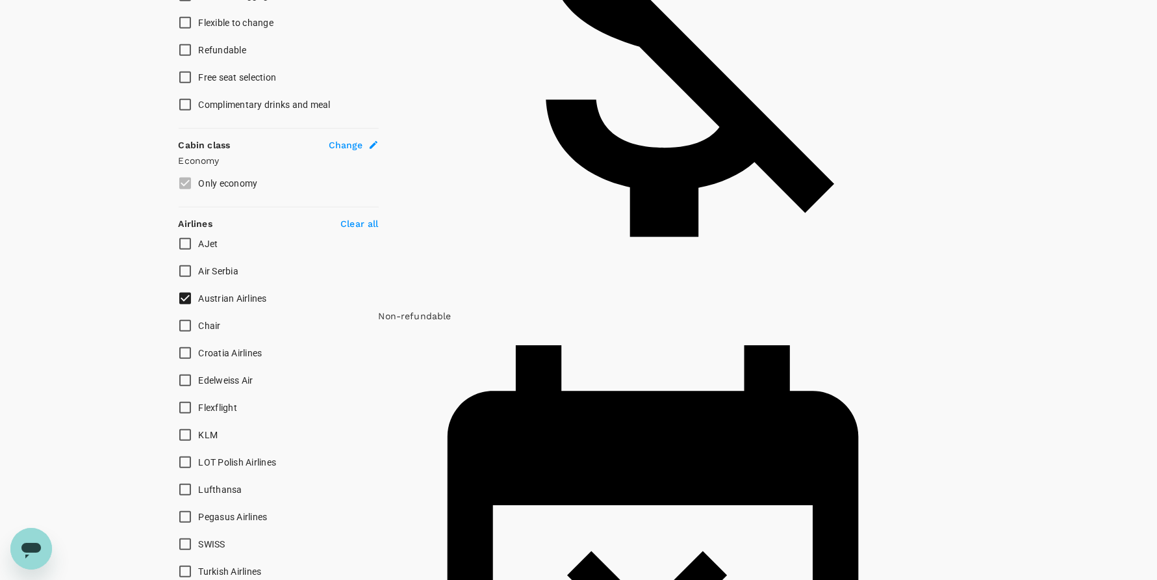
drag, startPoint x: 218, startPoint y: 300, endPoint x: 212, endPoint y: 305, distance: 8.7
click at [218, 299] on span "Austrian Airlines" at bounding box center [233, 298] width 68 height 10
click at [199, 299] on input "Austrian Airlines" at bounding box center [185, 298] width 27 height 27
checkbox input "false"
click at [188, 329] on input "Chair" at bounding box center [185, 325] width 27 height 27
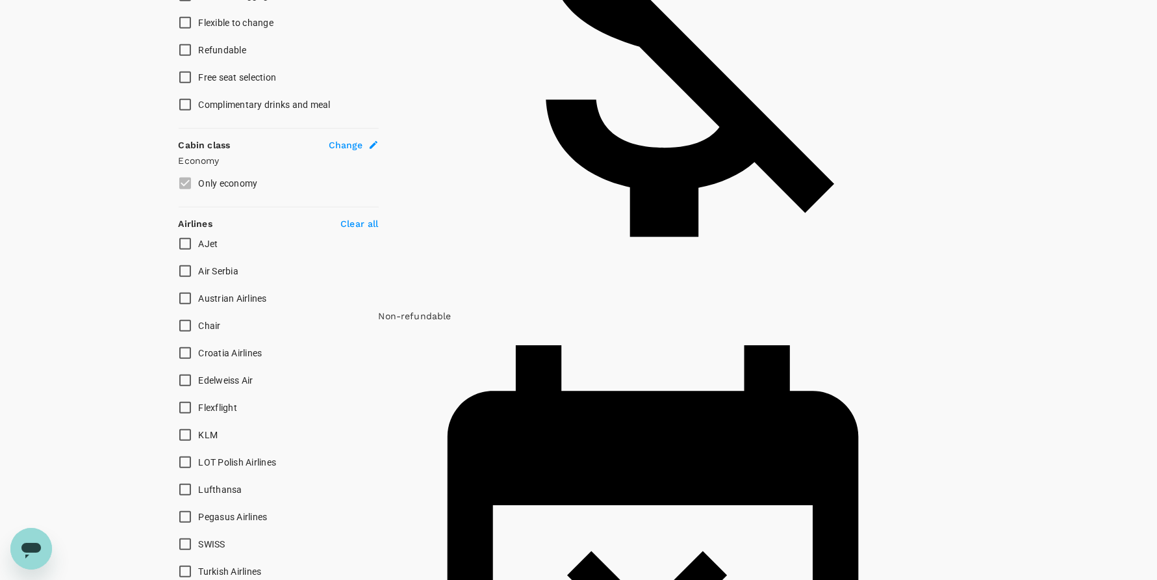
checkbox input "true"
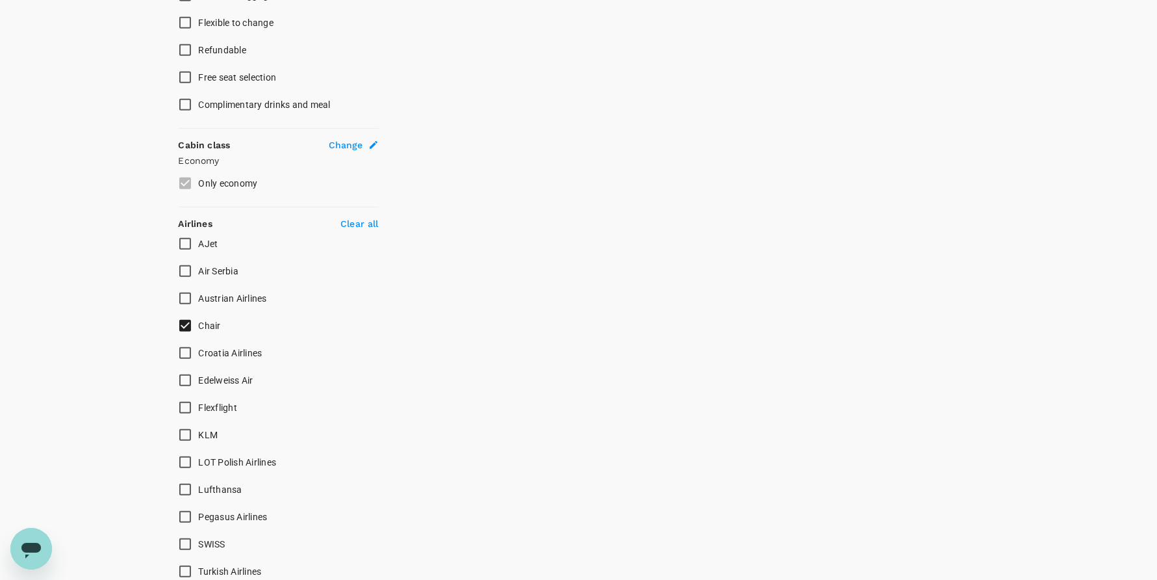
type input "IDR"
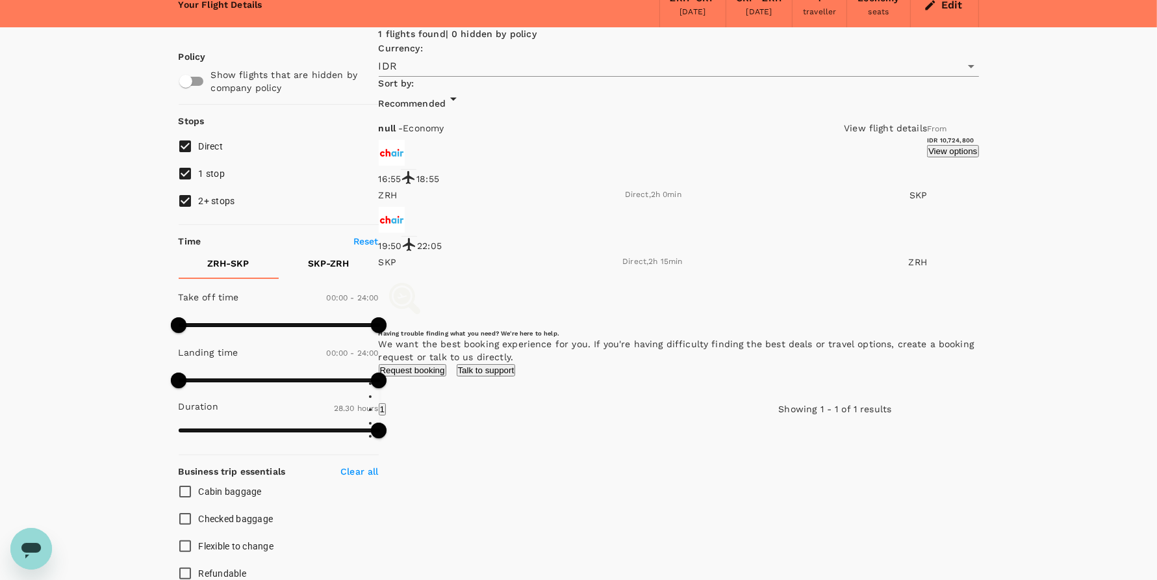
scroll to position [0, 0]
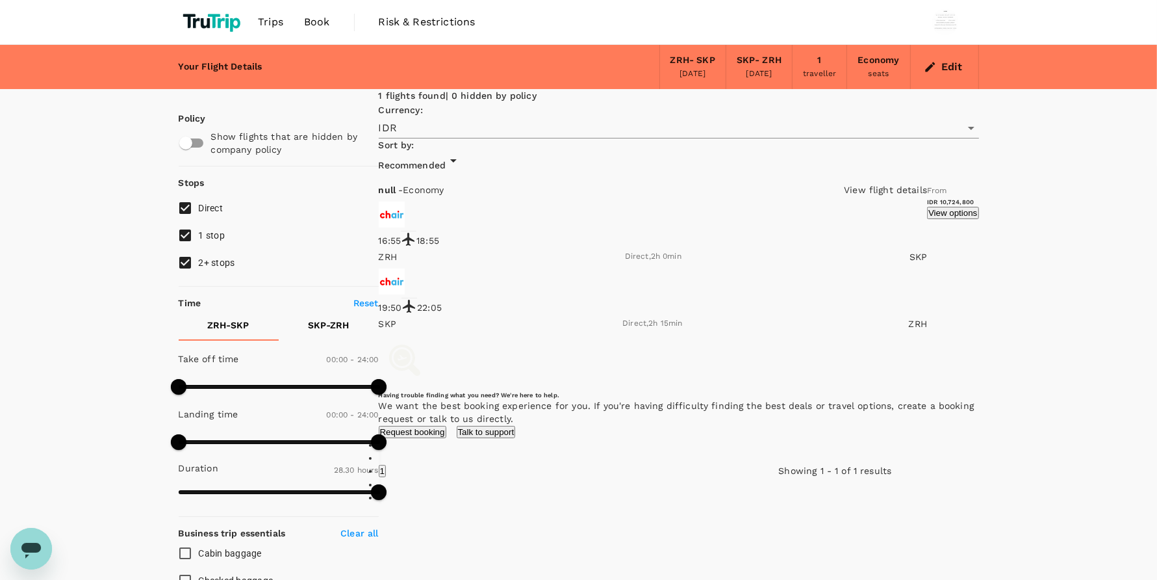
drag, startPoint x: 1044, startPoint y: 90, endPoint x: 1024, endPoint y: 1, distance: 91.4
click at [531, 80] on div "Your Flight Details ZRH - SKP 06 Oct 2025 SKP - ZRH 10 Oct 2025 1 traveller Eco…" at bounding box center [579, 67] width 801 height 44
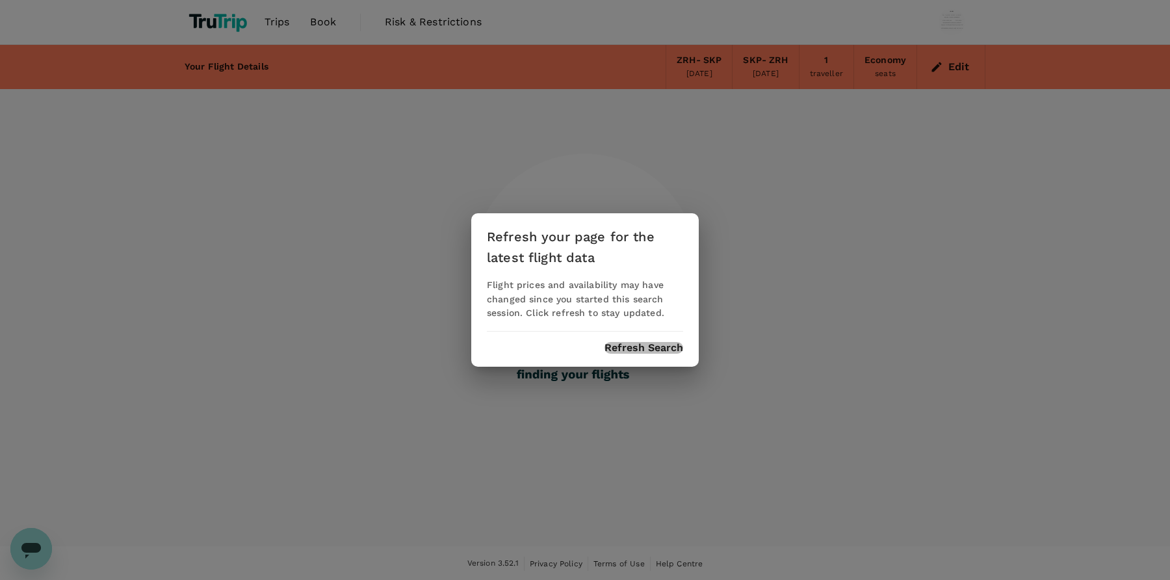
click at [636, 350] on button "Refresh Search" at bounding box center [643, 348] width 79 height 12
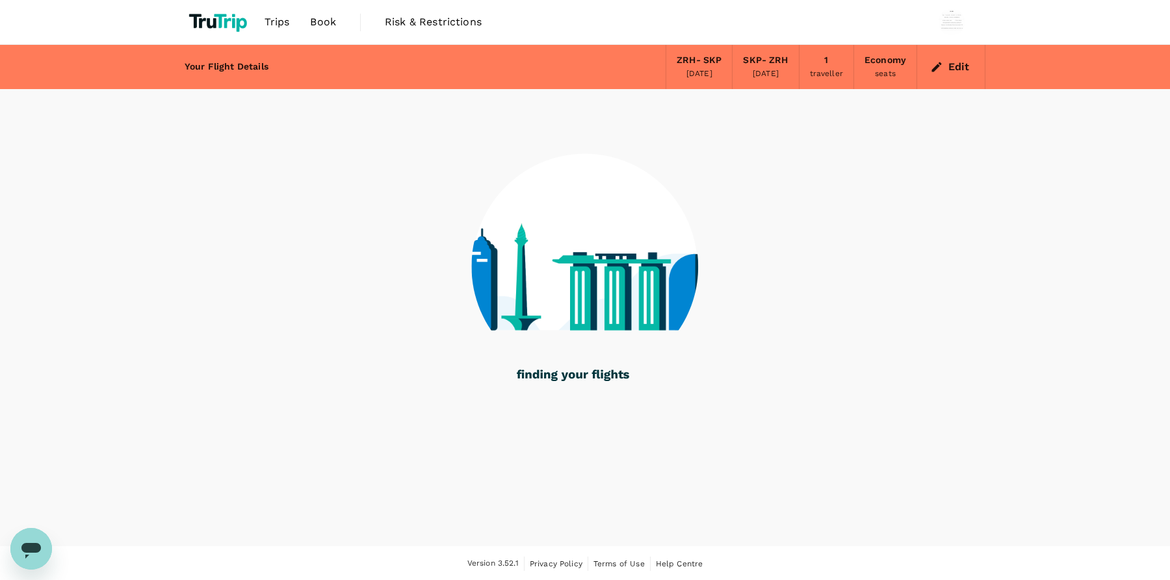
click at [327, 21] on span "Book" at bounding box center [323, 22] width 26 height 16
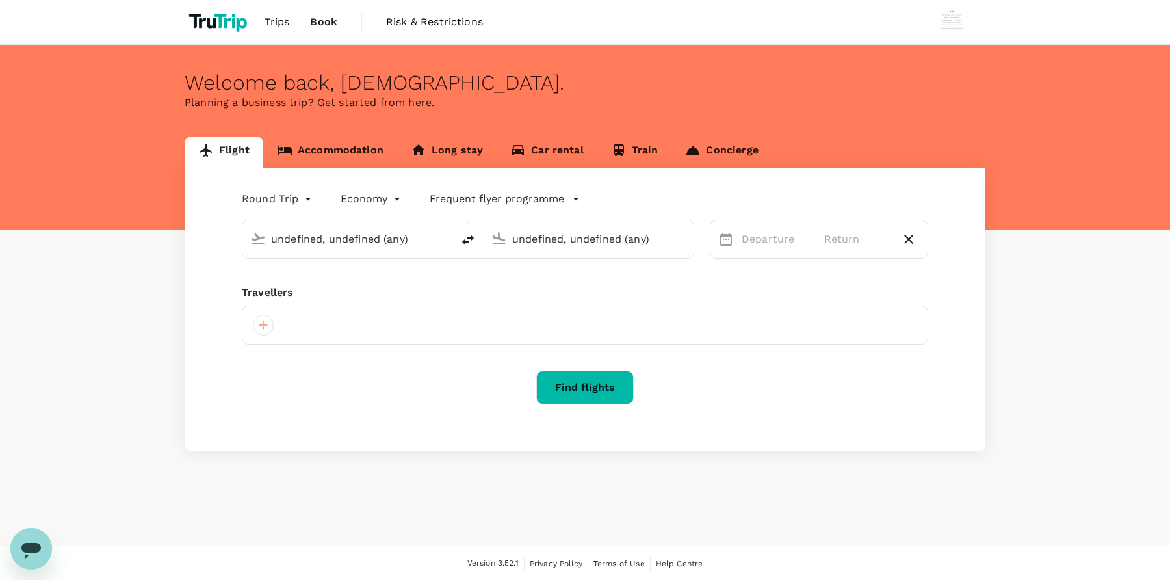
type input "Zurich (ZRH)"
type input "[GEOGRAPHIC_DATA] (SKP)"
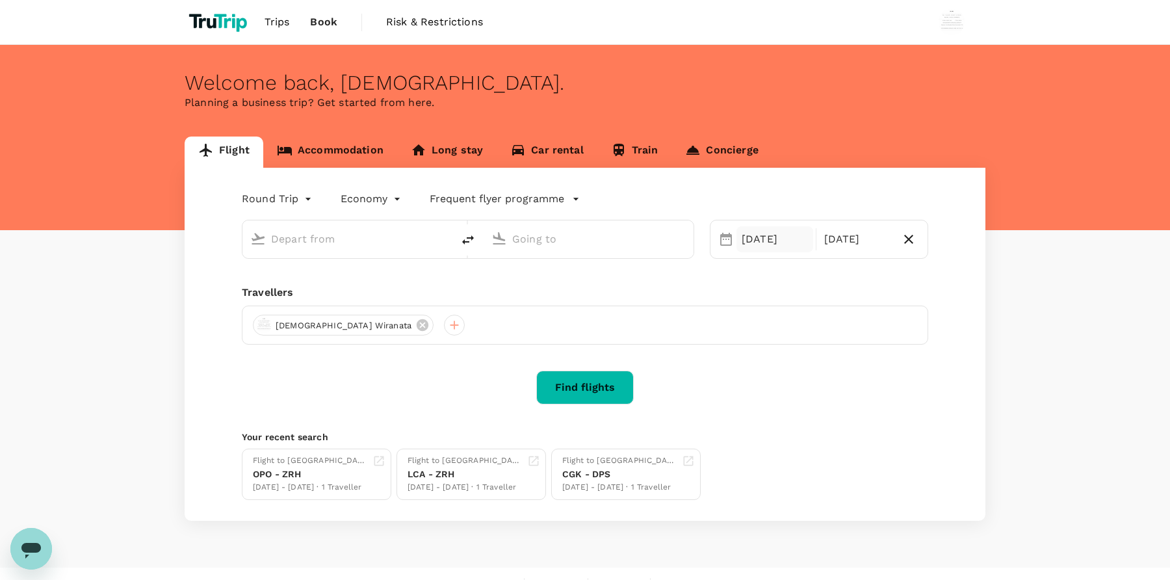
type input "Zurich (ZRH)"
type input "[GEOGRAPHIC_DATA] (SKP)"
type input "Zurich (ZRH)"
type input "[GEOGRAPHIC_DATA] (SKP)"
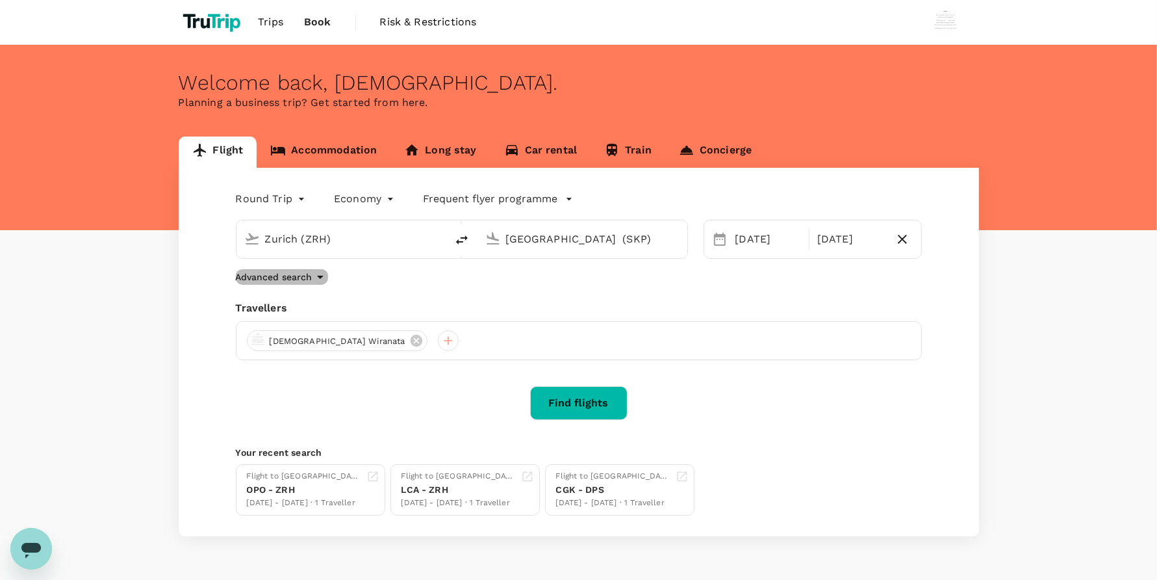
click at [319, 279] on icon "button" at bounding box center [321, 277] width 16 height 16
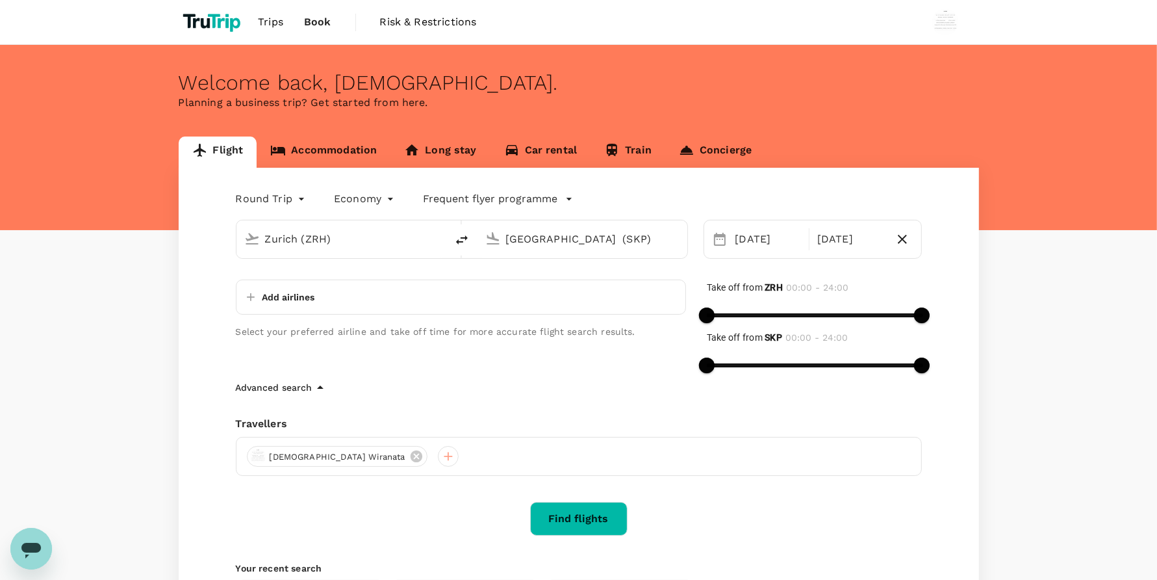
click at [335, 303] on div "Add airlines" at bounding box center [461, 296] width 450 height 35
click at [329, 294] on div "Add airlines" at bounding box center [461, 296] width 450 height 35
click at [298, 297] on p "Add airlines" at bounding box center [289, 296] width 53 height 13
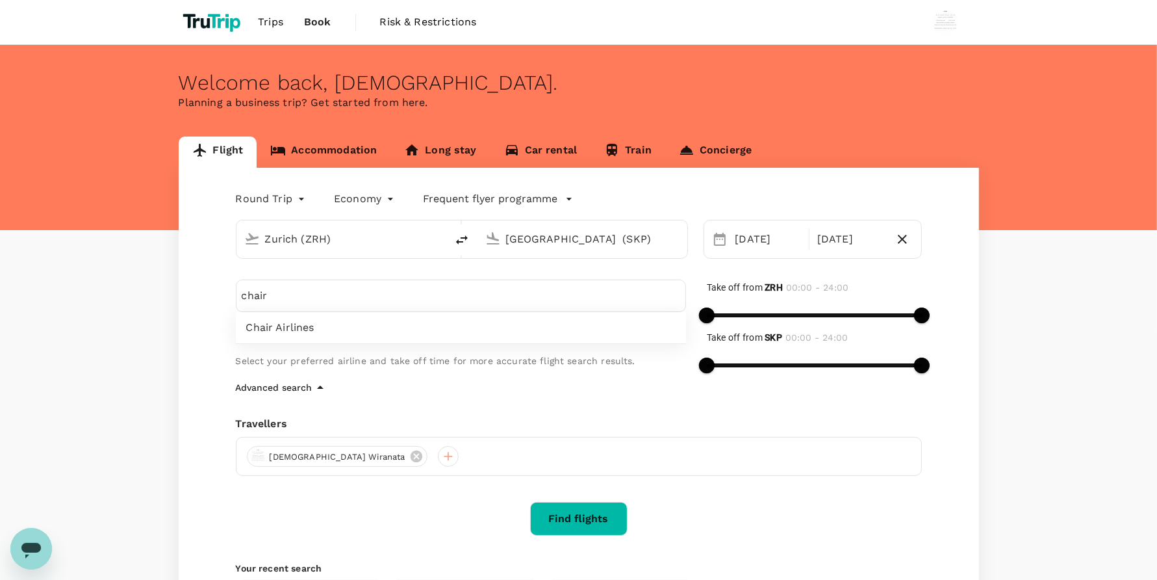
type input "chair"
click at [331, 336] on div "Chair Airlines" at bounding box center [461, 327] width 450 height 31
click at [595, 521] on button "Find flights" at bounding box center [578, 519] width 97 height 34
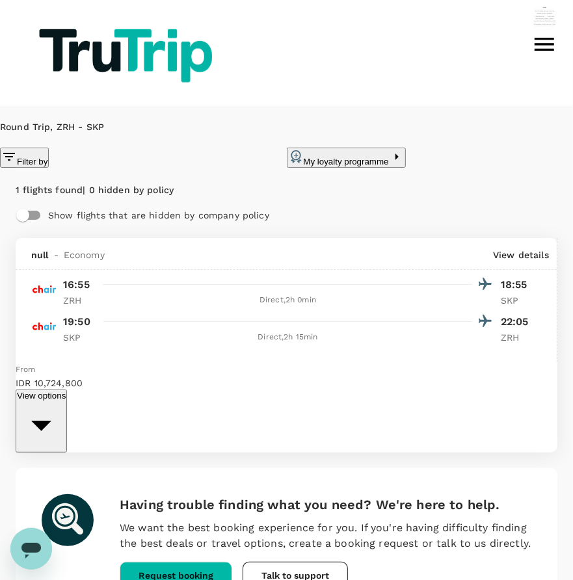
click at [47, 248] on span "null" at bounding box center [40, 254] width 18 height 13
click at [36, 248] on span "null" at bounding box center [40, 254] width 18 height 13
click at [430, 183] on div "1 flights found | 0 hidden by policy" at bounding box center [286, 190] width 541 height 14
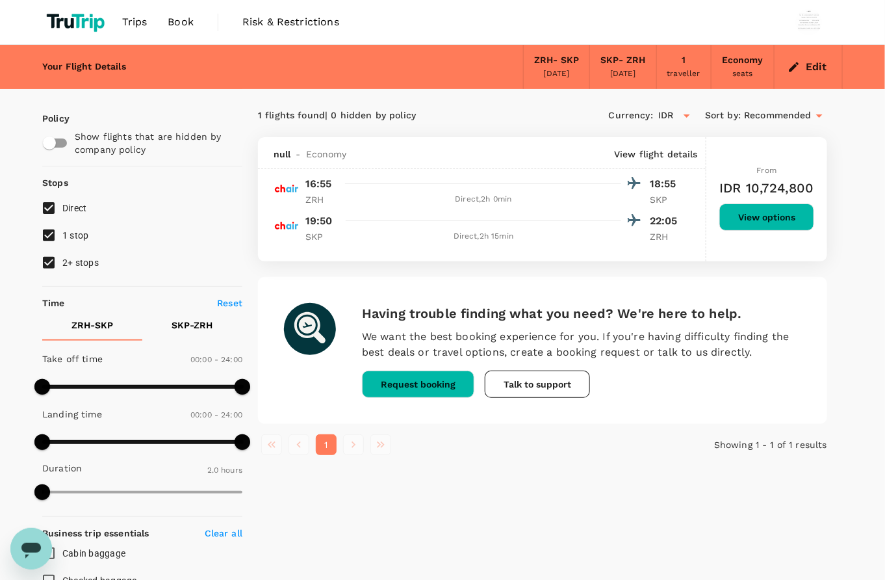
click at [563, 19] on div "Trips Book Risk & Restrictions" at bounding box center [442, 22] width 801 height 44
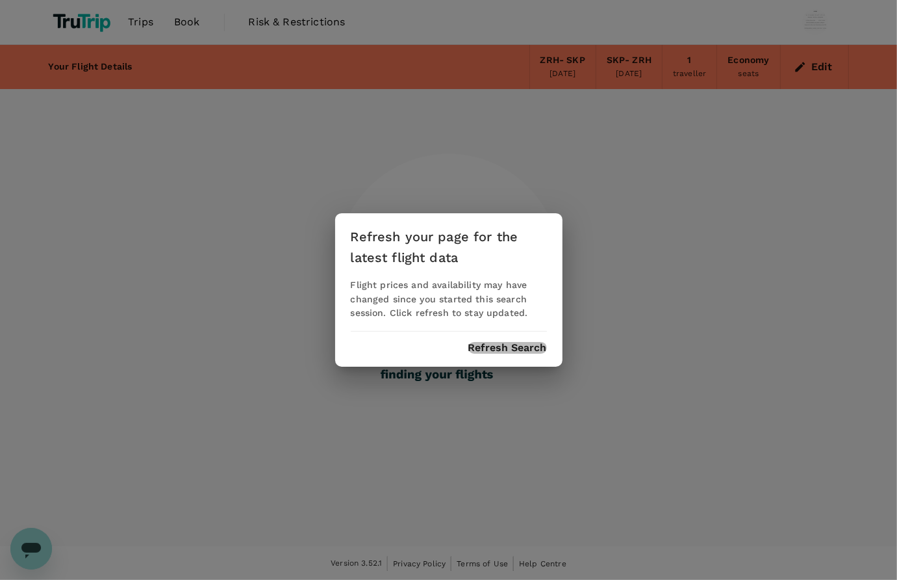
click at [508, 348] on button "Refresh Search" at bounding box center [508, 348] width 79 height 12
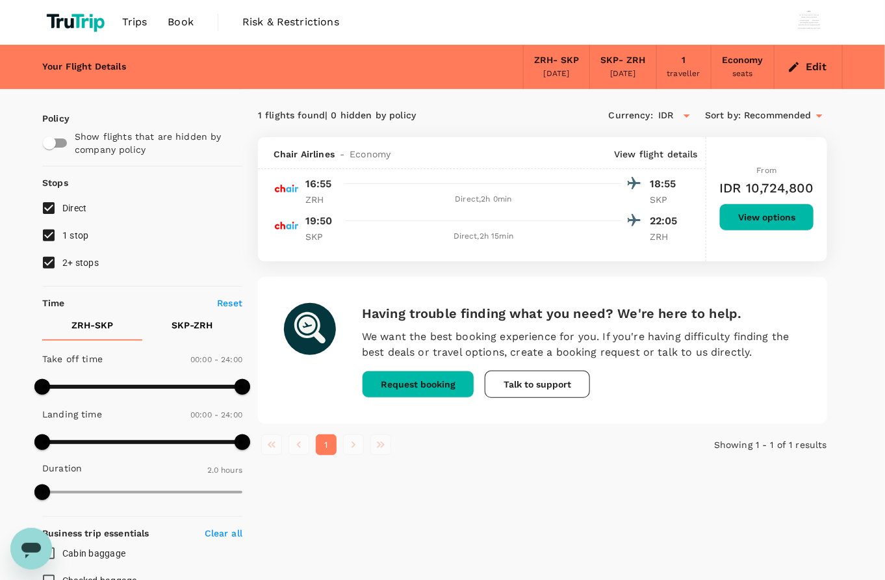
click at [179, 21] on span "Book" at bounding box center [181, 22] width 26 height 16
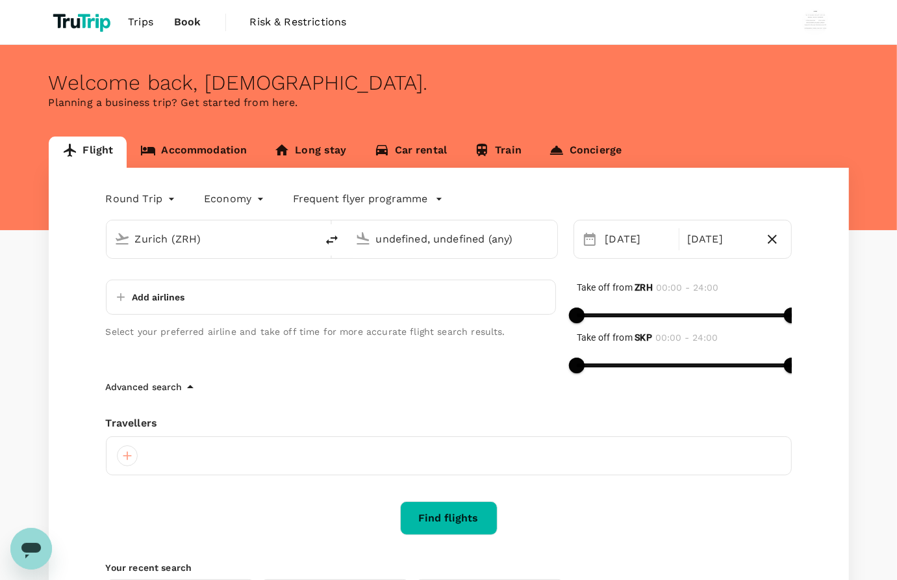
type input "Zurich (ZRH)"
type input "[GEOGRAPHIC_DATA] (SKP)"
type input "Zurich (ZRH)"
type input "[GEOGRAPHIC_DATA] (SKP)"
